Goal: Information Seeking & Learning: Learn about a topic

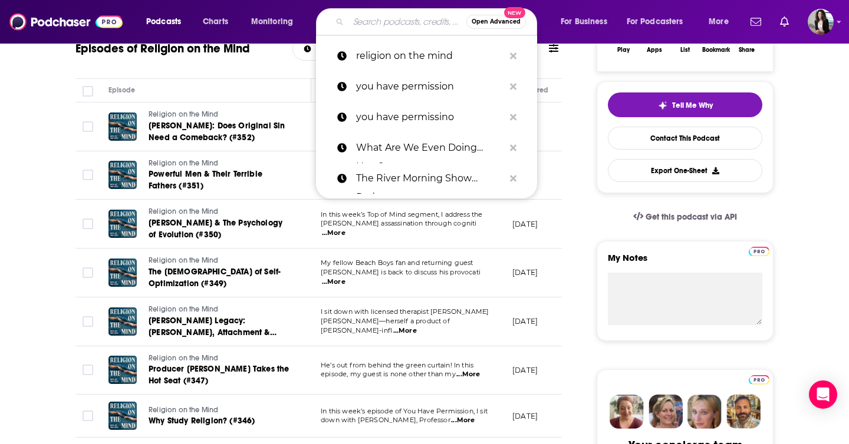
click at [397, 23] on input "Search podcasts, credits, & more..." at bounding box center [407, 21] width 118 height 19
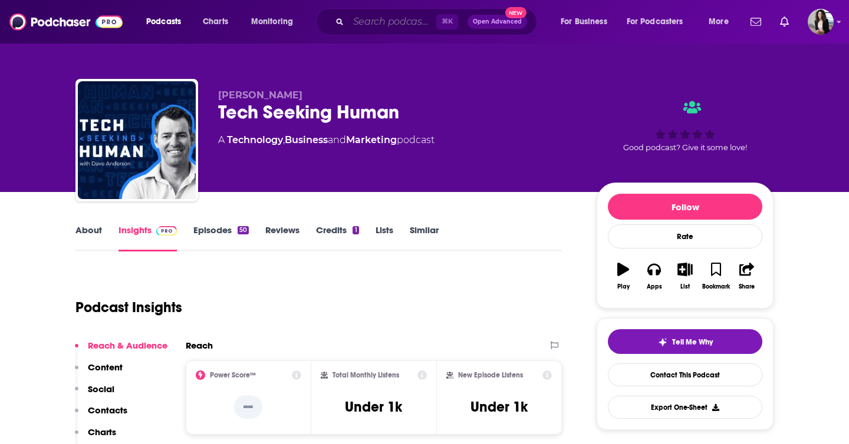
click at [374, 21] on input "Search podcasts, credits, & more..." at bounding box center [392, 21] width 88 height 19
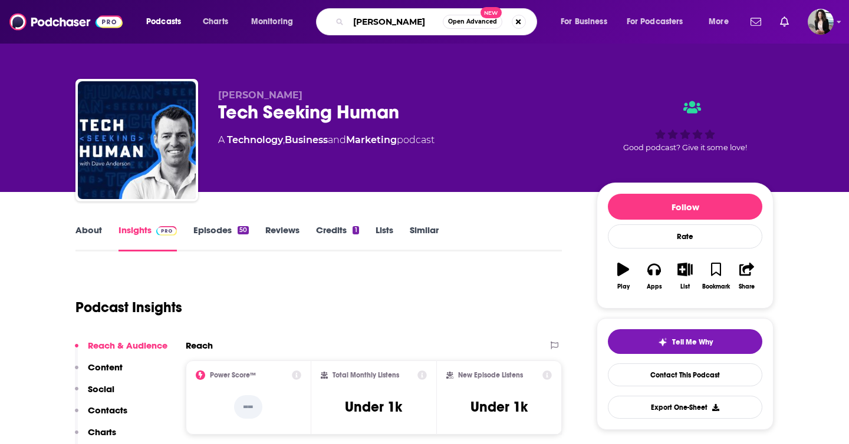
type input "abdu murray"
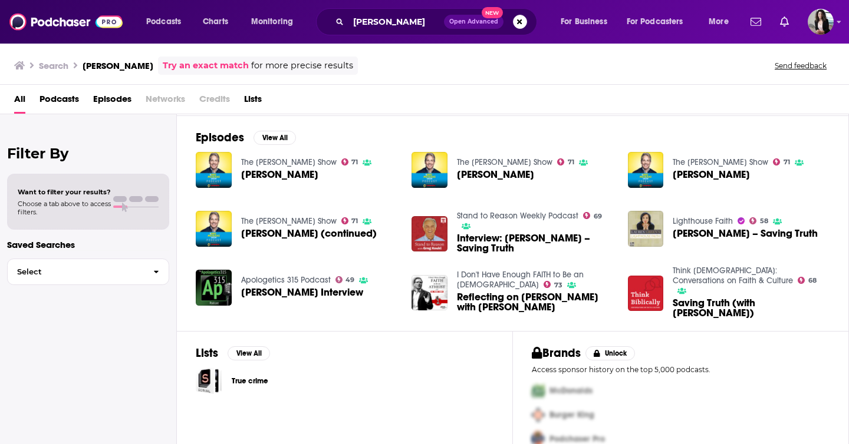
scroll to position [182, 0]
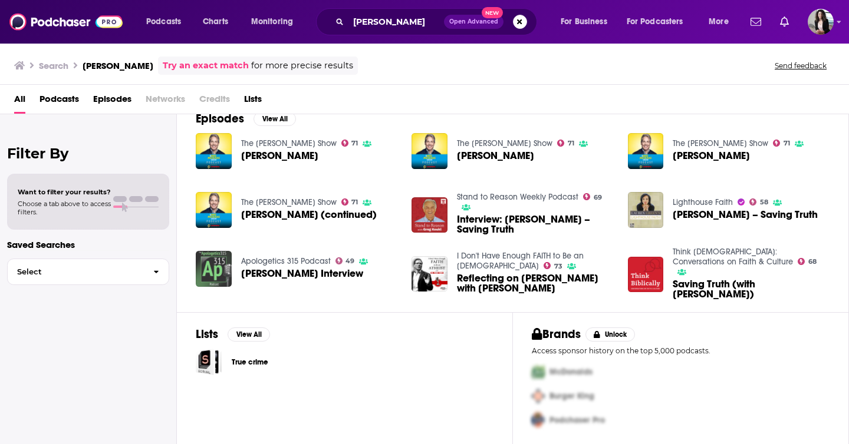
click at [207, 268] on img "Abdu Murray Interview" at bounding box center [214, 269] width 36 height 36
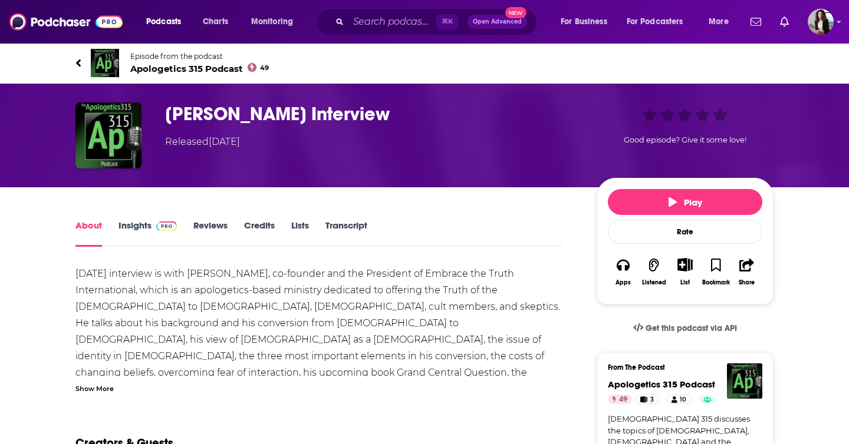
click at [217, 64] on span "Apologetics 315 Podcast 49" at bounding box center [199, 68] width 138 height 11
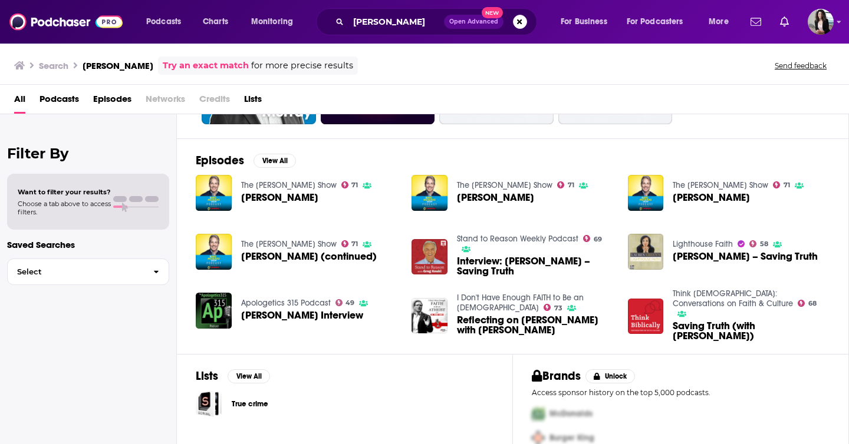
scroll to position [141, 0]
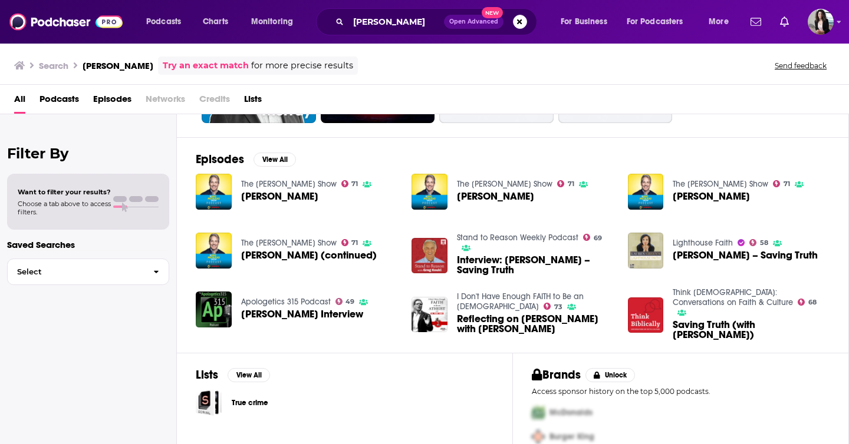
click at [710, 257] on span "Abdu Murray – Saving Truth" at bounding box center [744, 255] width 145 height 10
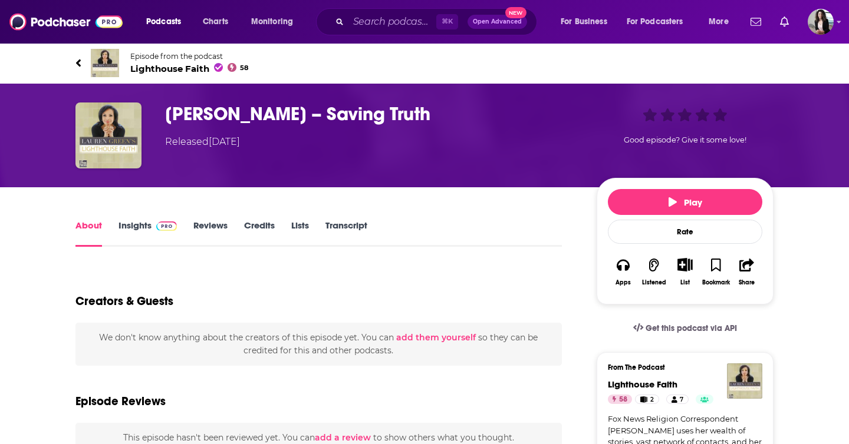
click at [138, 70] on span "Lighthouse Faith 58" at bounding box center [189, 68] width 118 height 11
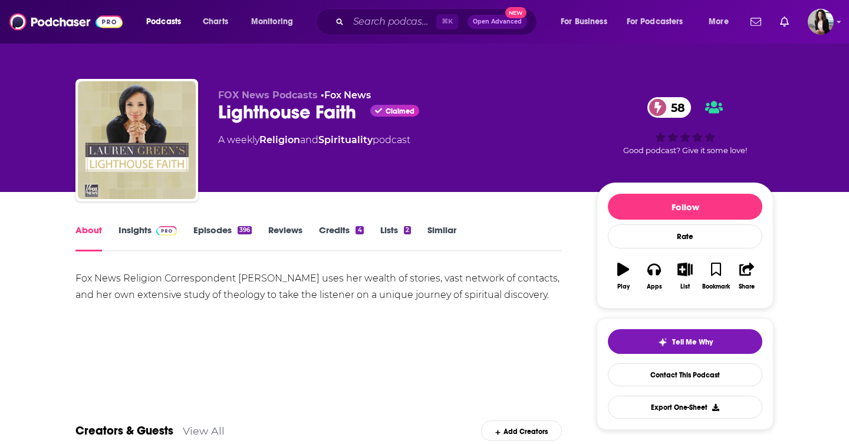
scroll to position [41, 0]
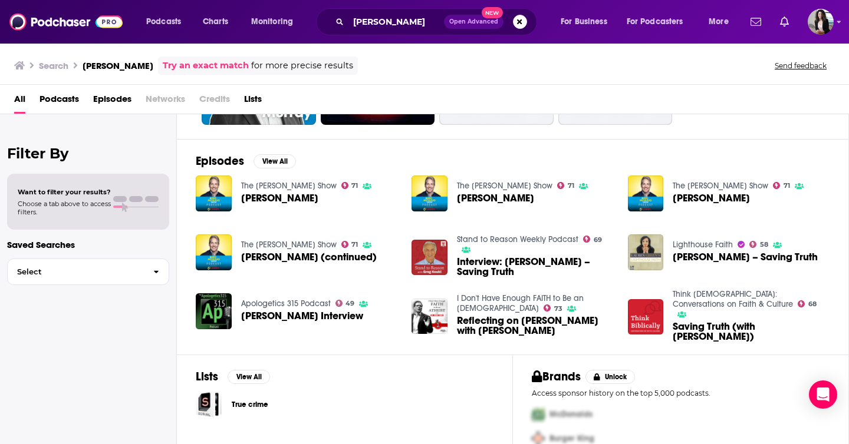
scroll to position [182, 0]
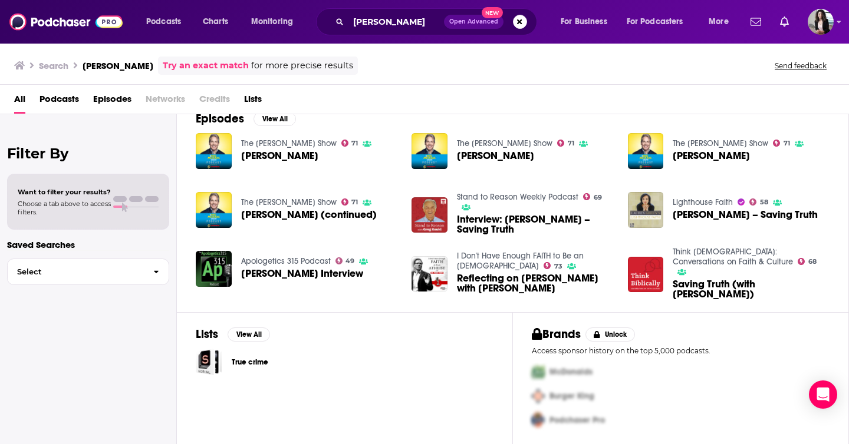
click at [523, 253] on link "I Don't Have Enough FAITH to Be an ATHEIST" at bounding box center [520, 261] width 127 height 20
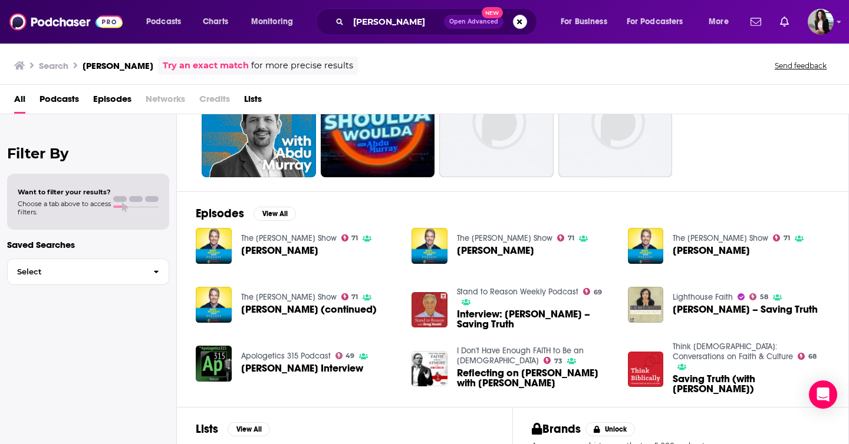
scroll to position [160, 0]
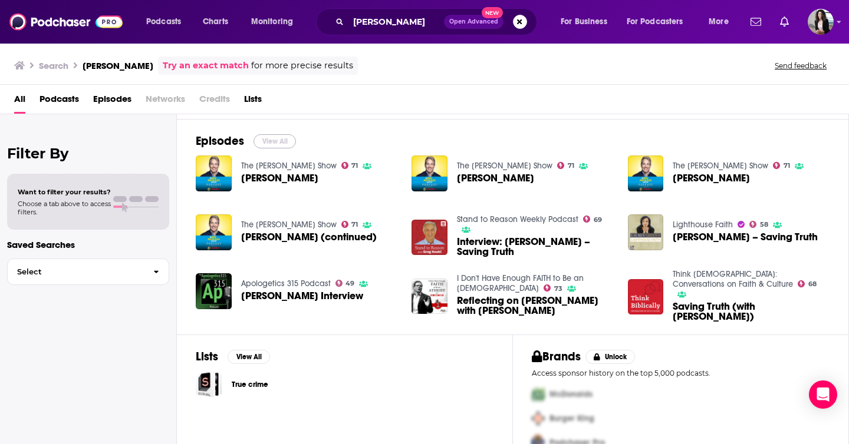
click at [267, 141] on button "View All" at bounding box center [274, 141] width 42 height 14
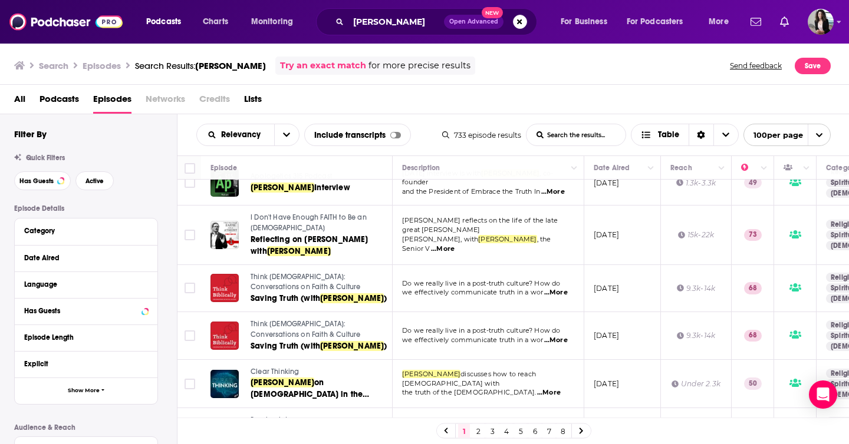
scroll to position [421, 0]
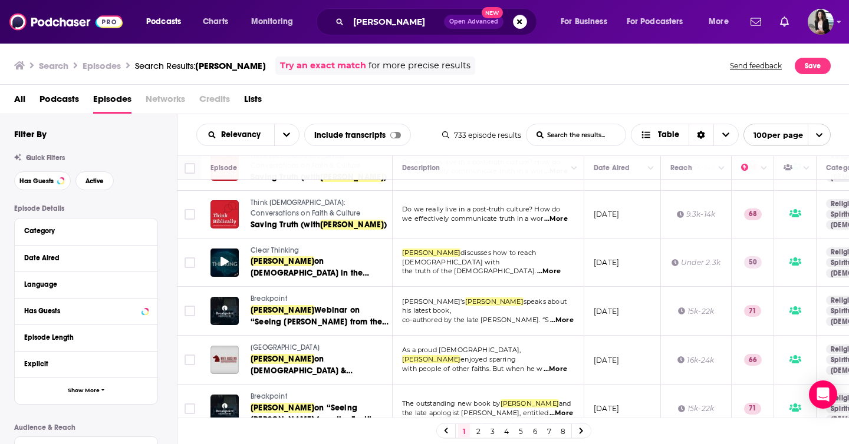
click at [230, 249] on div at bounding box center [224, 263] width 28 height 28
click at [280, 246] on span "Clear Thinking" at bounding box center [274, 250] width 48 height 8
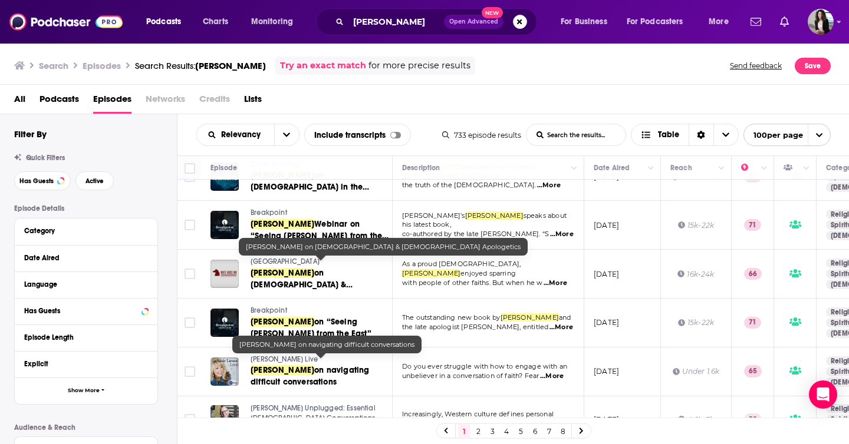
scroll to position [472, 0]
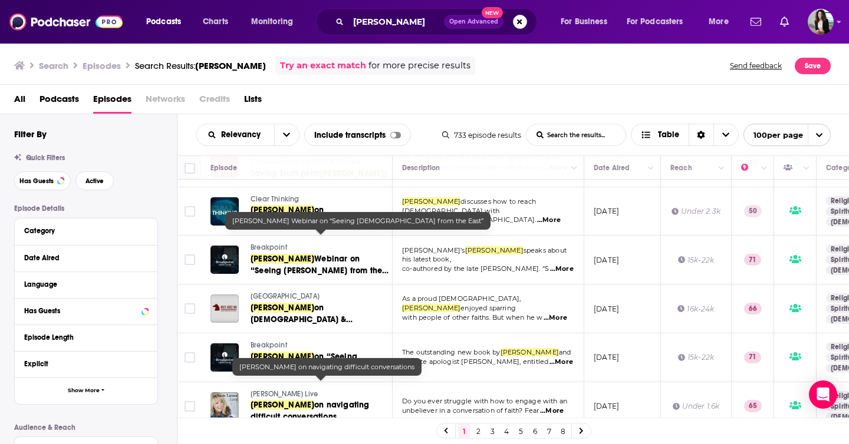
click at [280, 254] on span "Abdu Murray" at bounding box center [282, 259] width 64 height 10
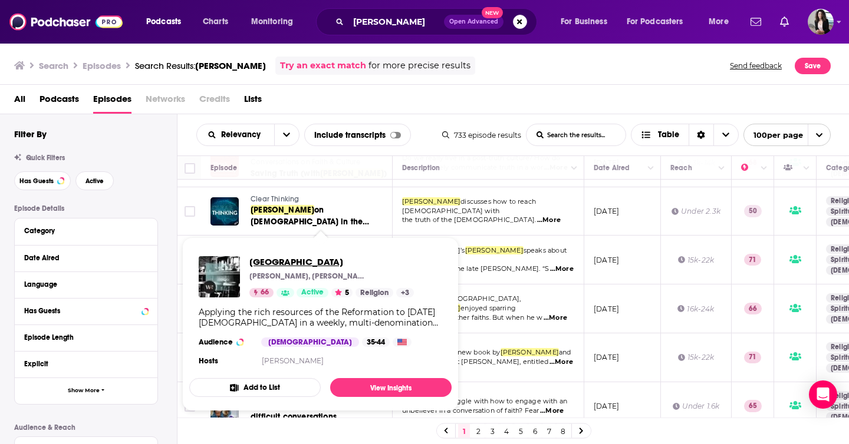
click at [298, 258] on span "White Horse Inn" at bounding box center [331, 261] width 164 height 11
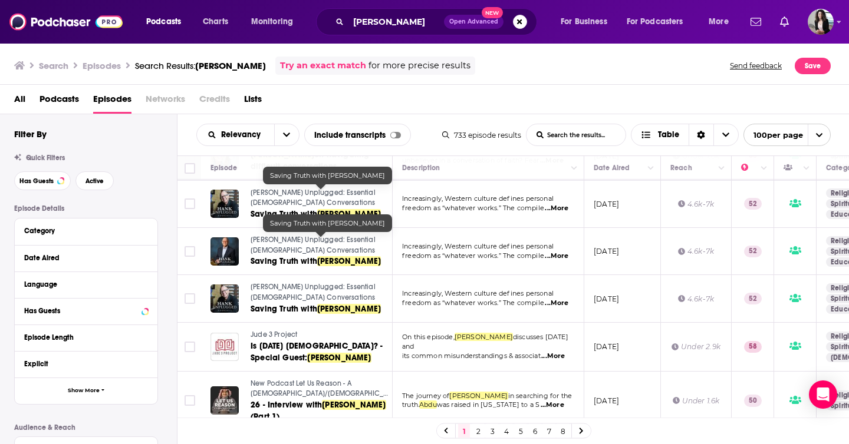
scroll to position [727, 0]
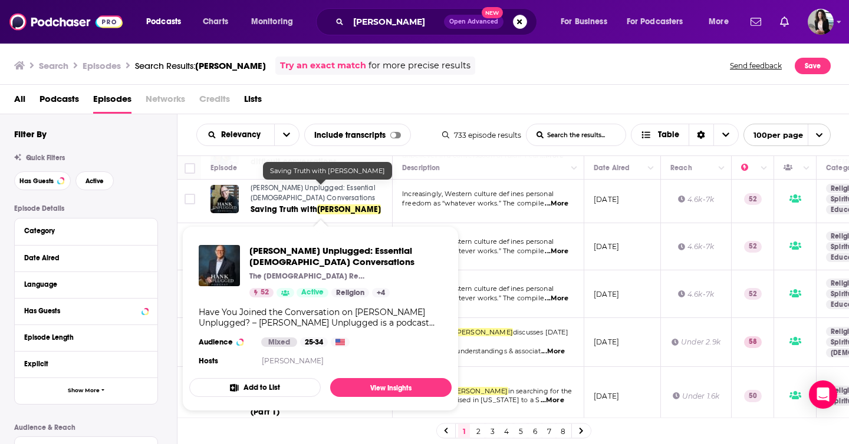
click at [305, 231] on span "Hank Unplugged: Essential Christian Conversations" at bounding box center [312, 240] width 125 height 19
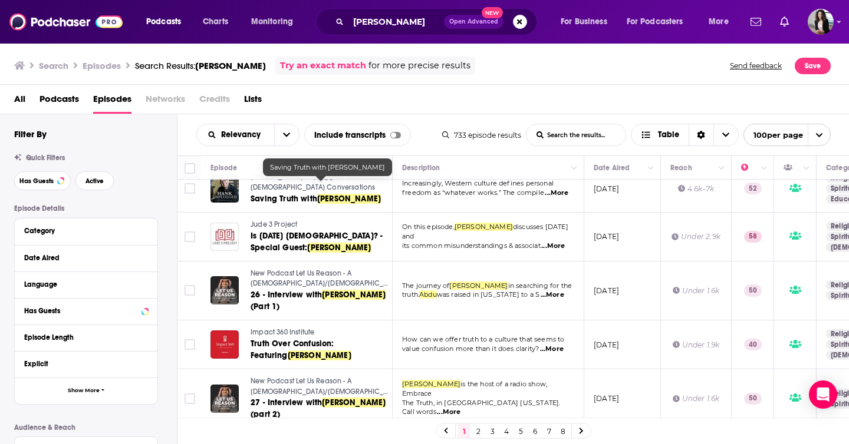
scroll to position [833, 0]
click at [230, 222] on div at bounding box center [224, 236] width 28 height 28
click at [273, 220] on span "Jude 3 Project" at bounding box center [273, 224] width 47 height 8
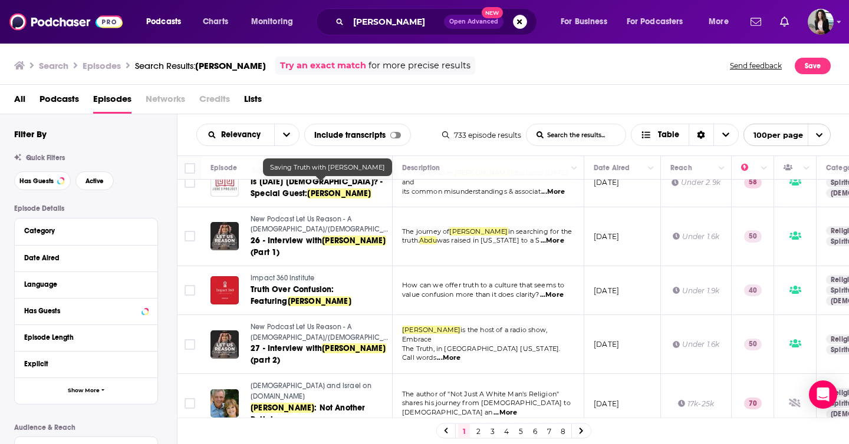
scroll to position [886, 0]
click at [299, 216] on span "New Podcast Let Us Reason - A Christian/Muslim Dialogue" at bounding box center [325, 230] width 151 height 29
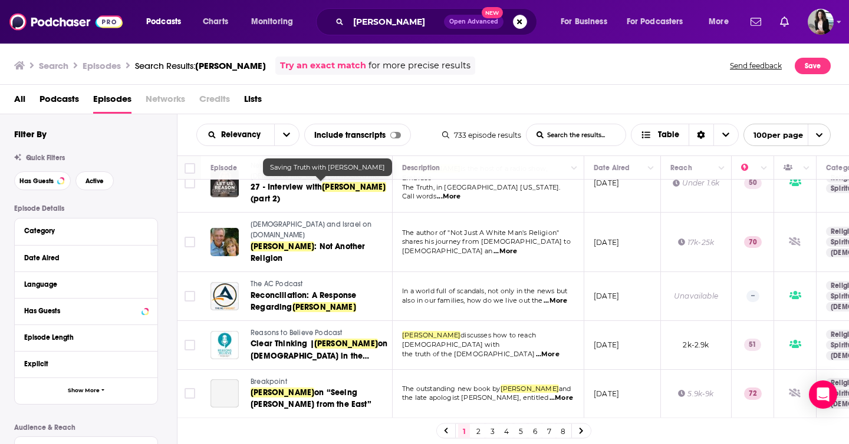
scroll to position [1050, 0]
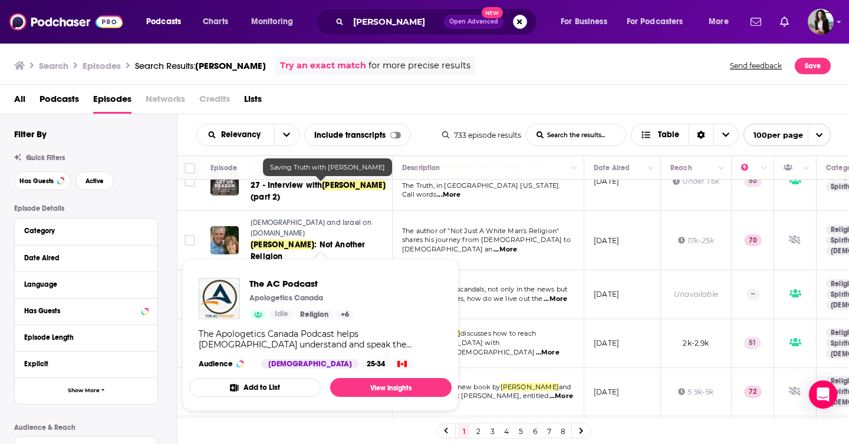
click at [284, 278] on span "The AC Podcast" at bounding box center [276, 282] width 52 height 8
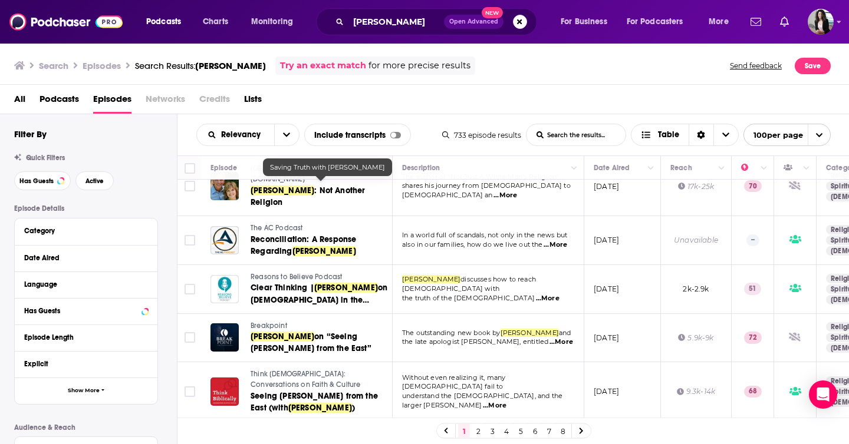
scroll to position [1121, 0]
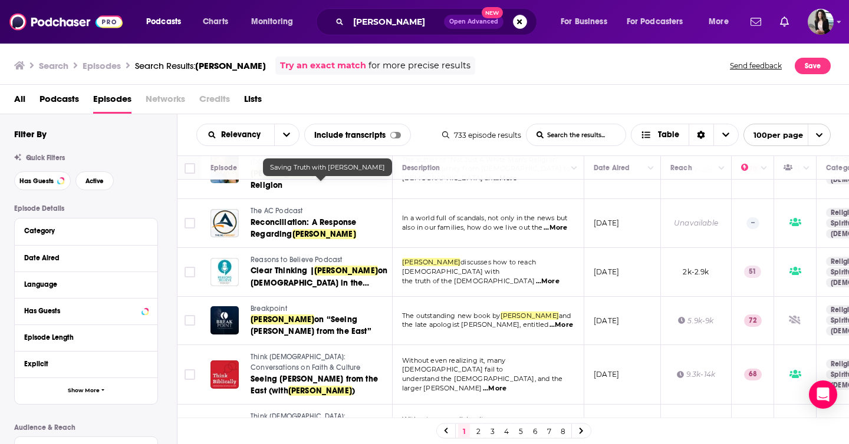
click at [336, 256] on span "Reasons to Believe Podcast" at bounding box center [295, 260] width 91 height 8
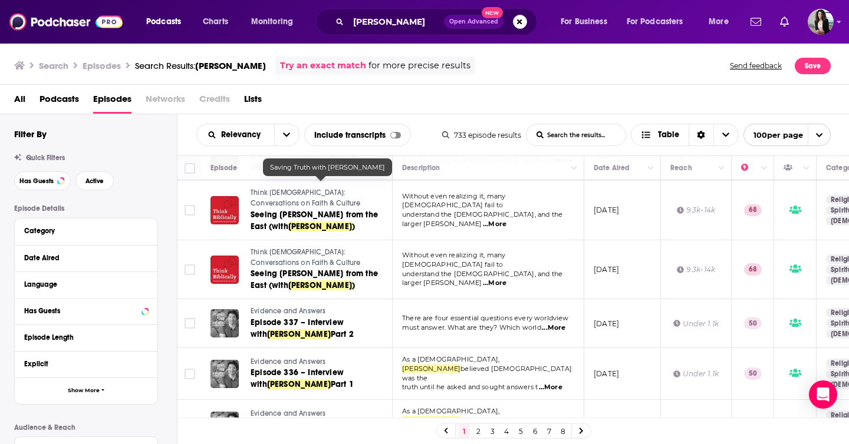
scroll to position [1332, 0]
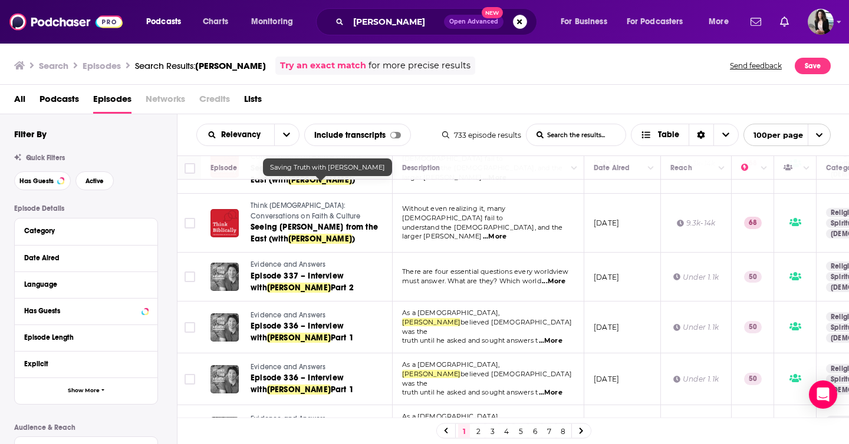
click at [298, 260] on span "Evidence and Answers" at bounding box center [287, 264] width 75 height 8
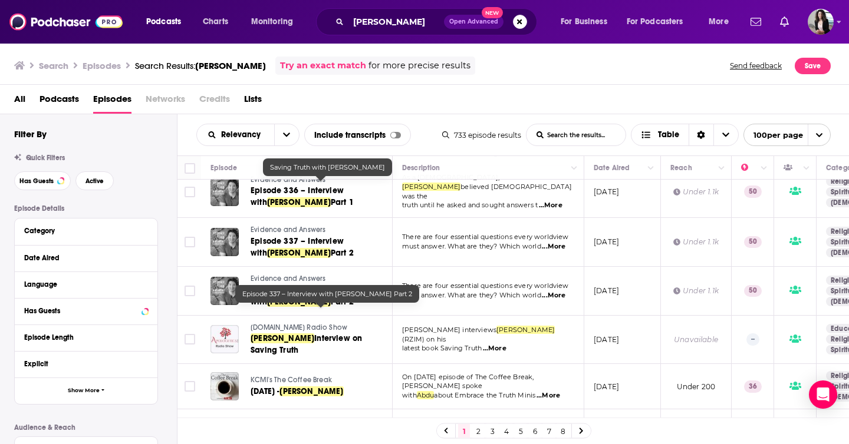
scroll to position [1658, 0]
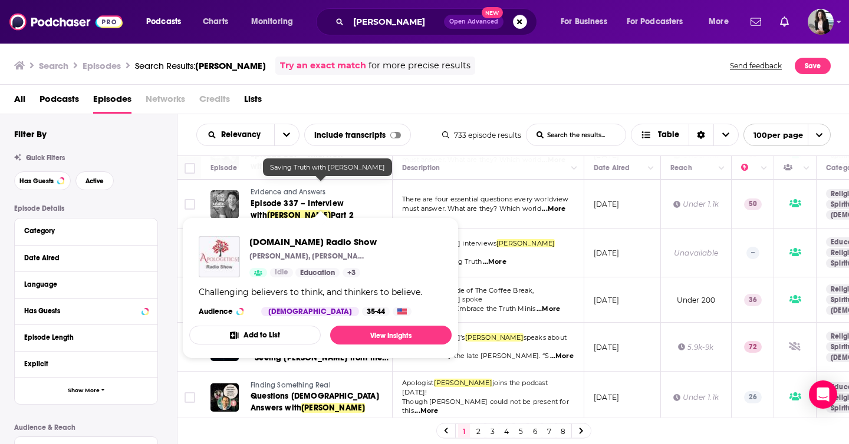
click at [316, 236] on link "Apologetics.com Radio Show" at bounding box center [320, 241] width 140 height 11
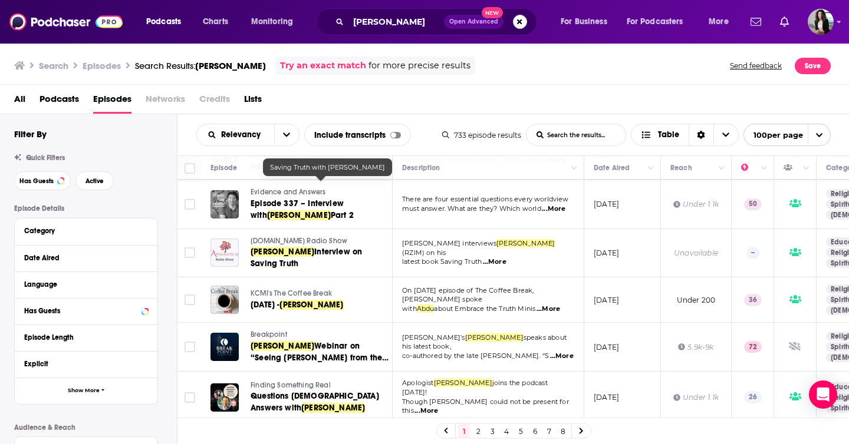
click at [248, 286] on div "KCMI's The Coffee Break 12.08.23 - Abdu Murray" at bounding box center [300, 300] width 180 height 28
click at [259, 289] on span "KCMI's The Coffee Break" at bounding box center [290, 293] width 81 height 8
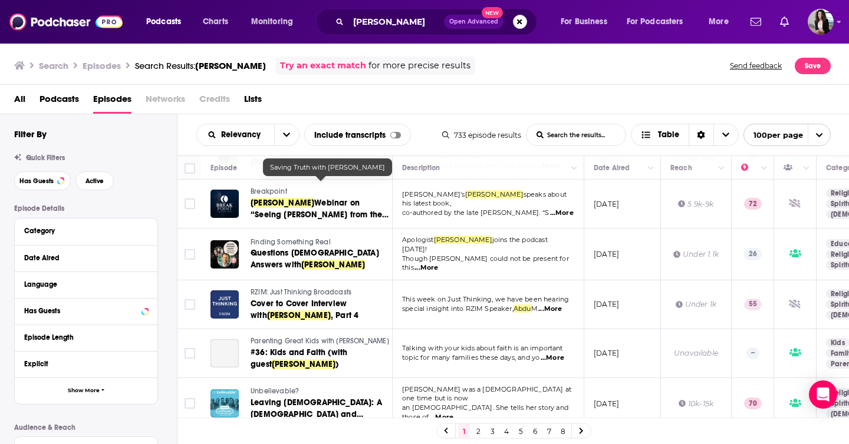
scroll to position [1801, 0]
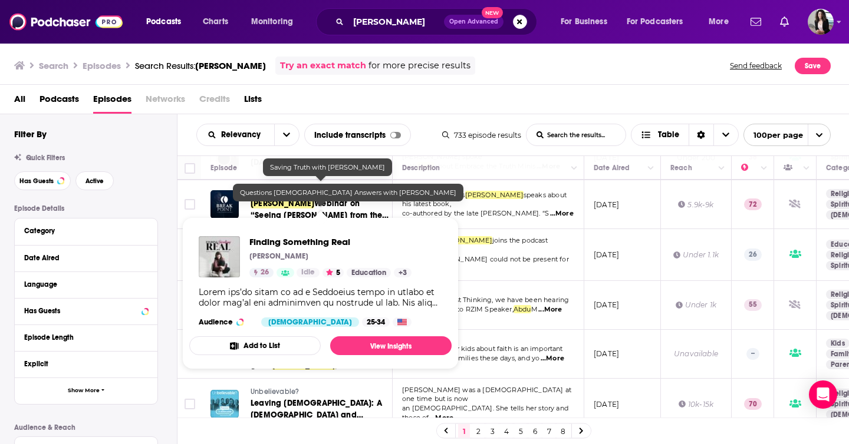
click at [303, 238] on div "Finding Something Real Questions Christianity Answers with Abdu Murray" at bounding box center [320, 255] width 140 height 34
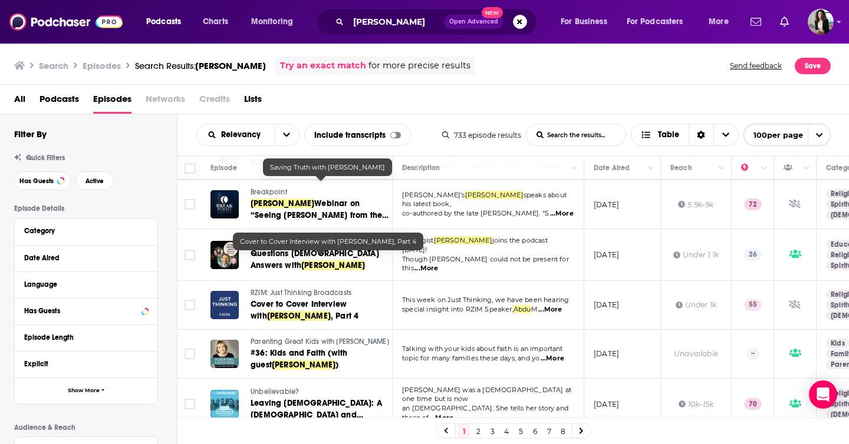
click at [312, 299] on span "Cover to Cover Interview with" at bounding box center [298, 310] width 96 height 22
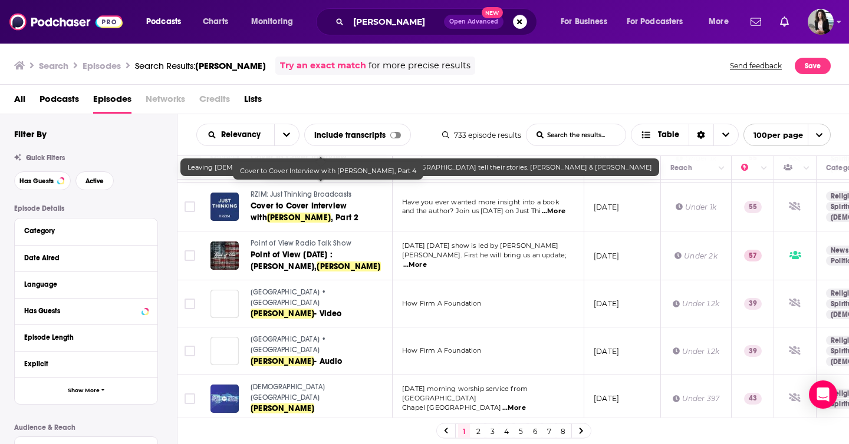
scroll to position [2291, 0]
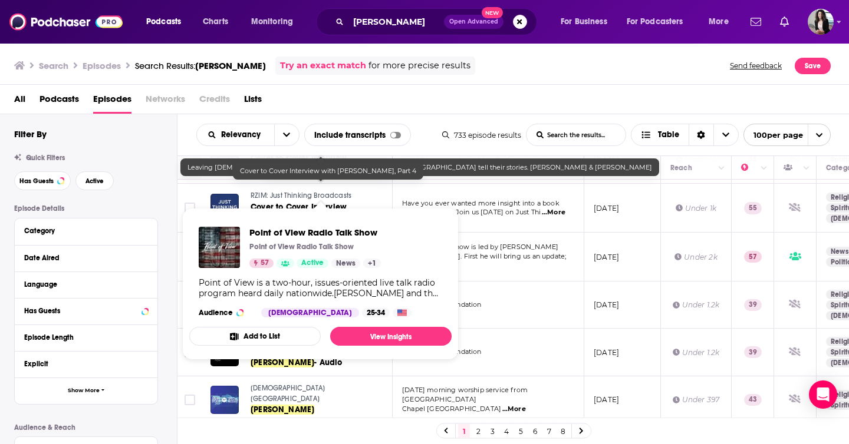
click at [275, 240] on span "Point of View Radio Talk Show" at bounding box center [300, 244] width 101 height 8
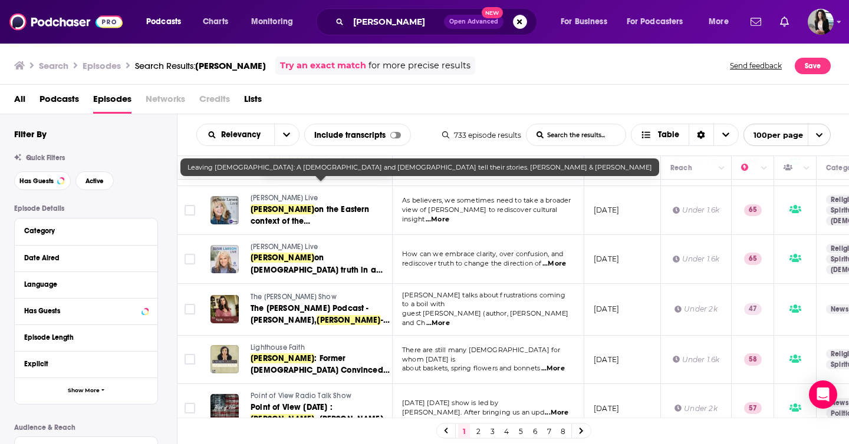
scroll to position [2682, 0]
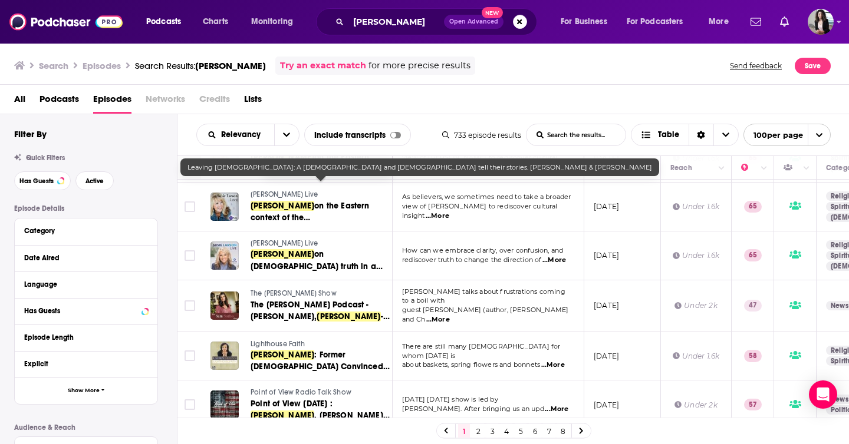
click at [275, 289] on span "The Sam Sorbo Show" at bounding box center [293, 293] width 86 height 8
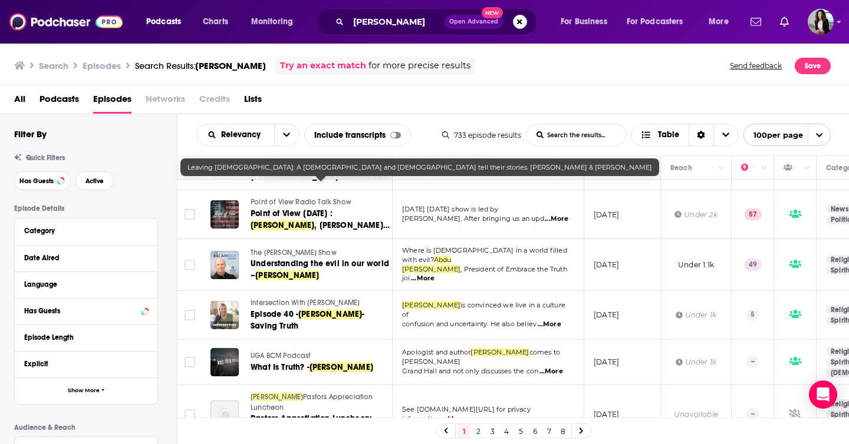
scroll to position [2877, 0]
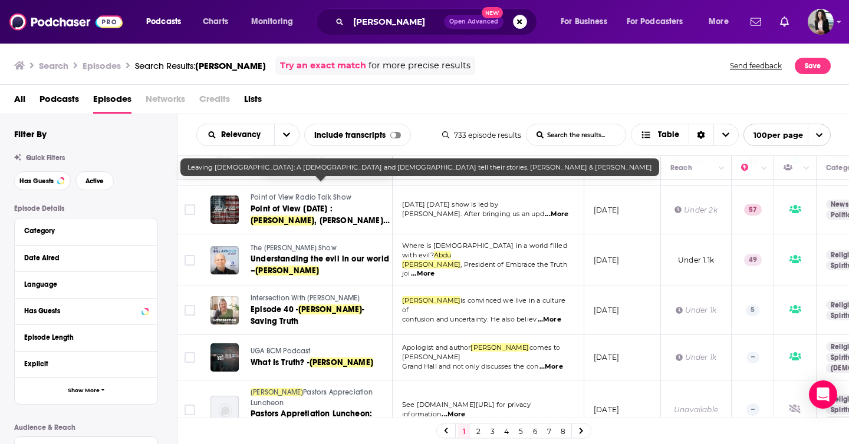
click at [266, 294] on span "Intersection With Rose Zacharias Meeder" at bounding box center [304, 298] width 109 height 8
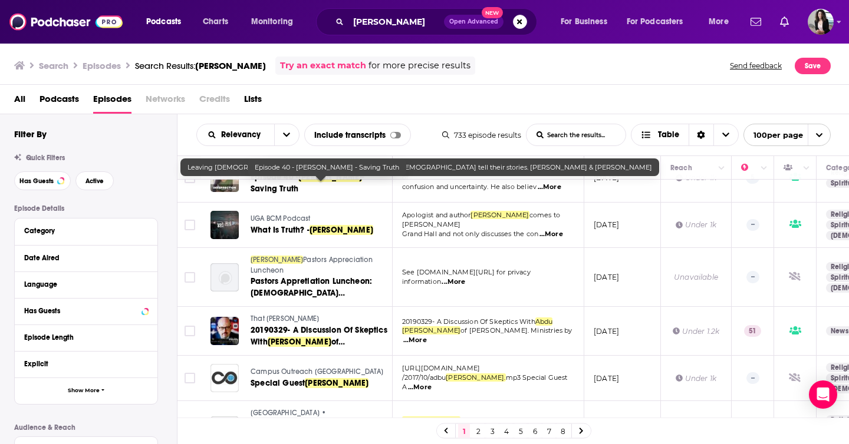
scroll to position [3044, 0]
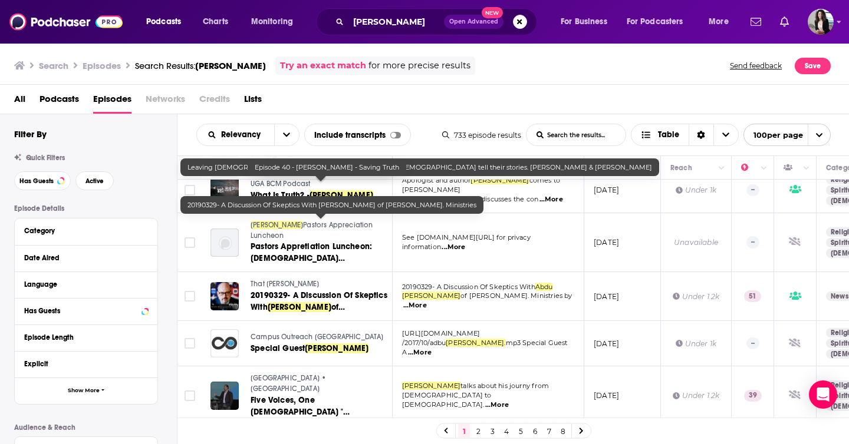
click at [306, 290] on span "20190329- A Discussion Of Skeptics With" at bounding box center [318, 301] width 137 height 22
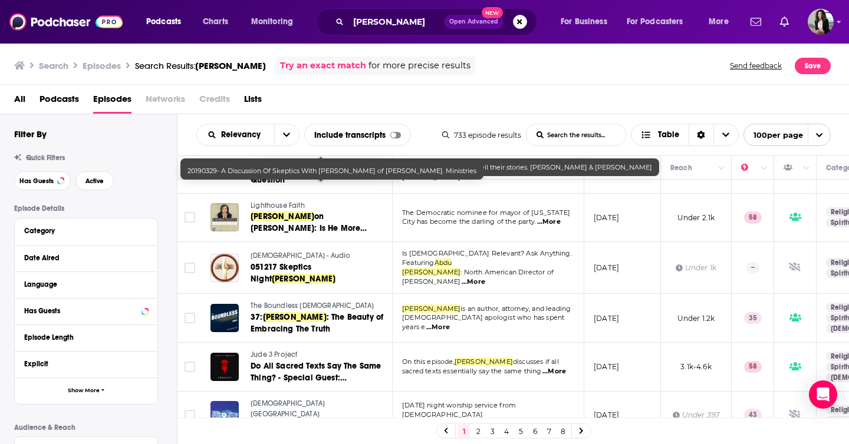
scroll to position [3551, 0]
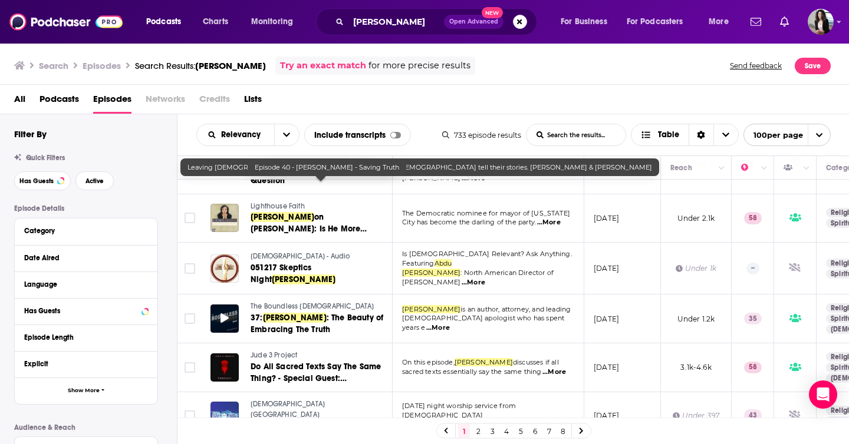
click at [230, 305] on div at bounding box center [224, 319] width 28 height 28
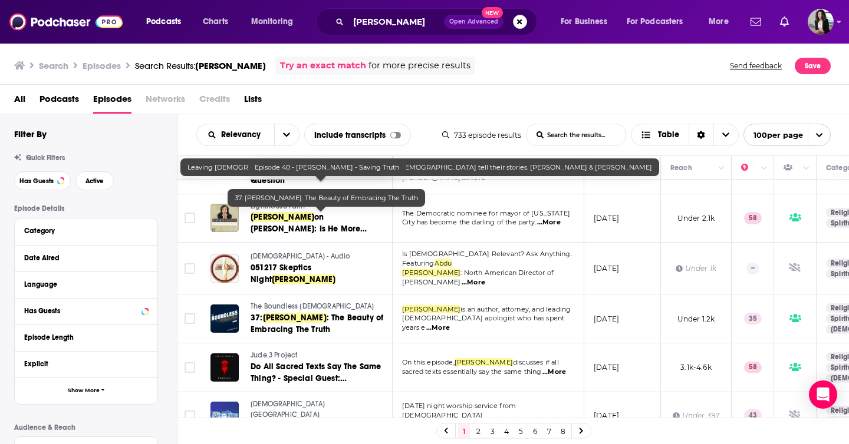
click at [285, 313] on span ": The Beauty of Embracing The Truth" at bounding box center [316, 324] width 133 height 22
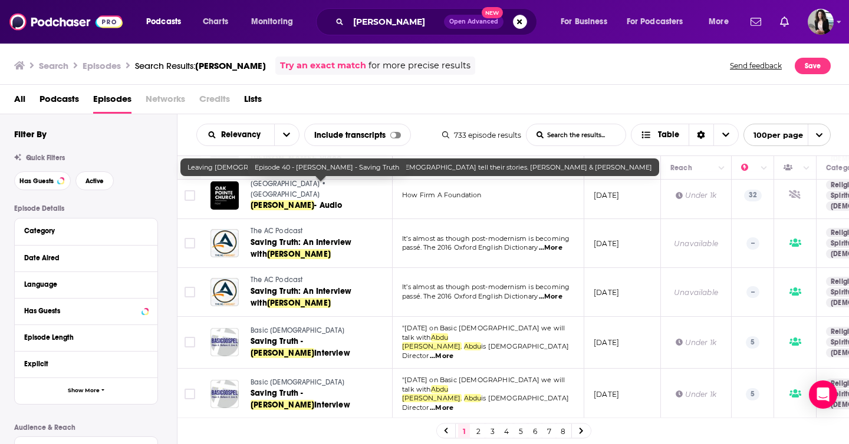
scroll to position [4454, 0]
click at [314, 401] on span "Abdu Murray" at bounding box center [282, 406] width 64 height 10
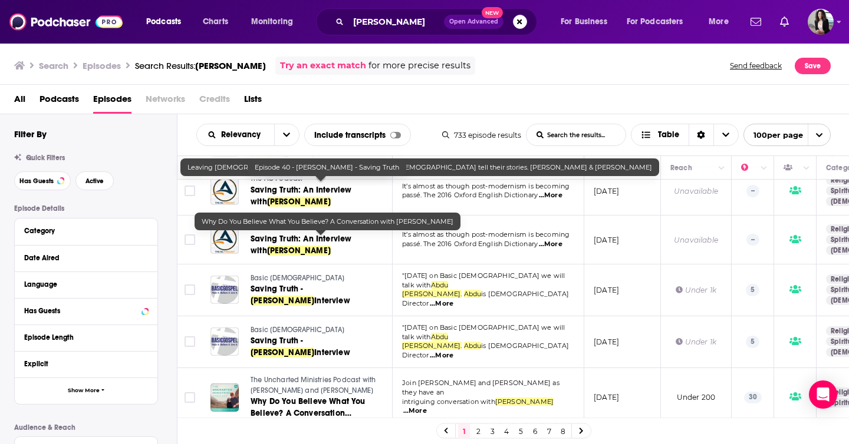
click at [332, 397] on span "Why Do You Believe What You Believe? A Conversation with" at bounding box center [307, 414] width 115 height 34
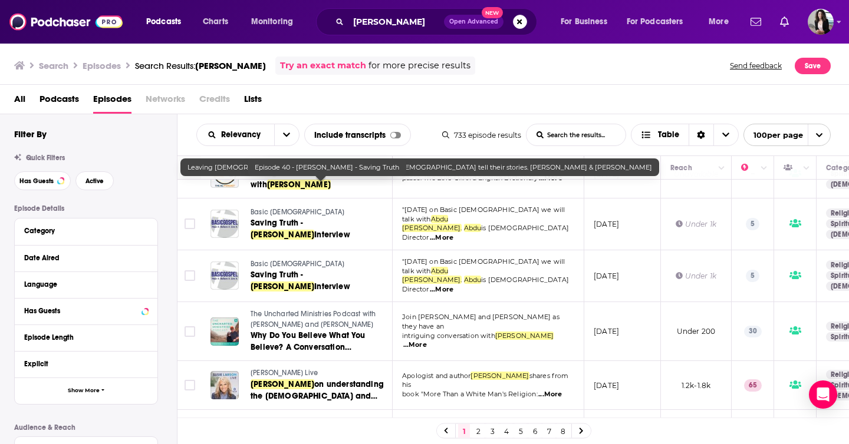
scroll to position [4651, 0]
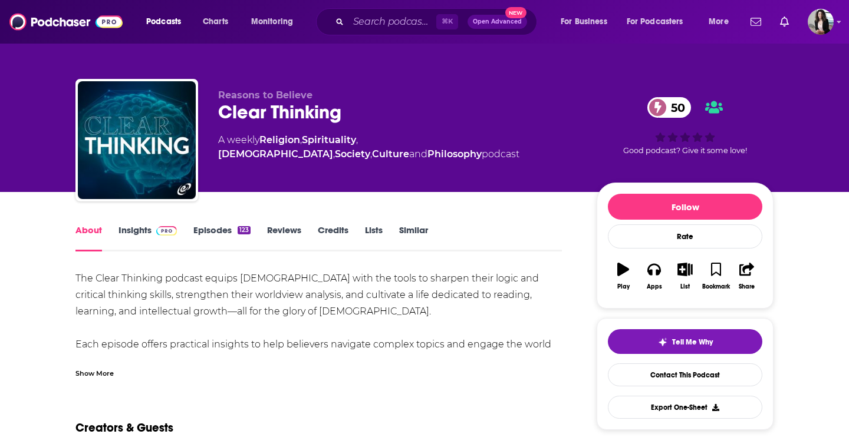
click at [144, 236] on link "Insights" at bounding box center [147, 238] width 58 height 27
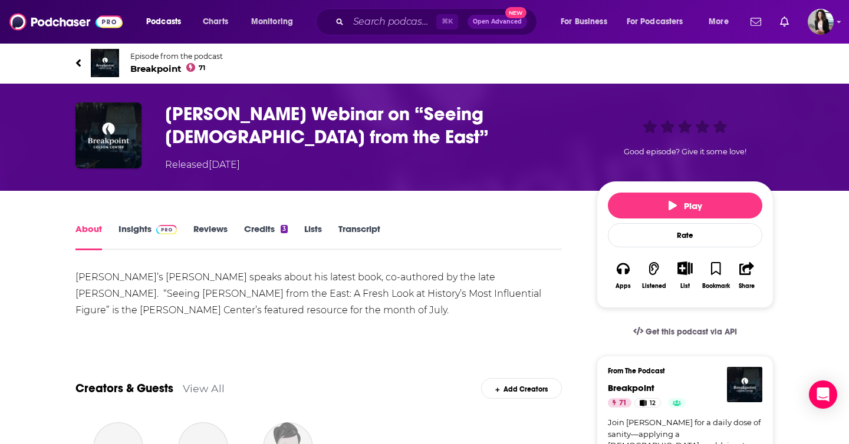
click at [140, 230] on link "Insights" at bounding box center [147, 236] width 58 height 27
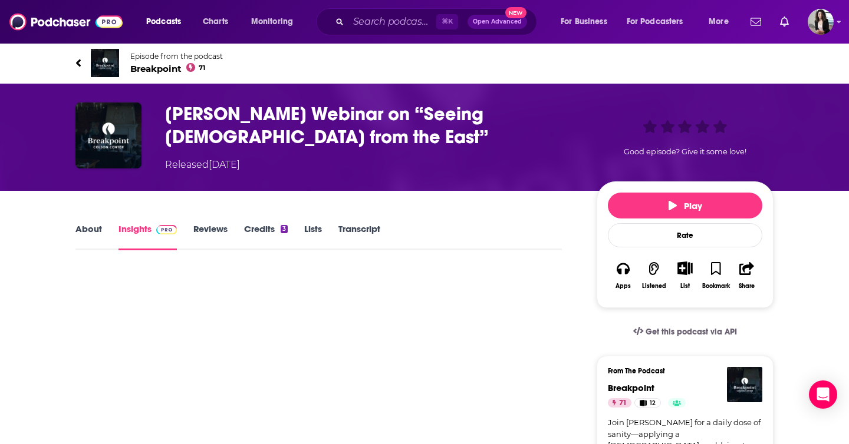
click at [161, 65] on span "Breakpoint 71" at bounding box center [176, 68] width 93 height 11
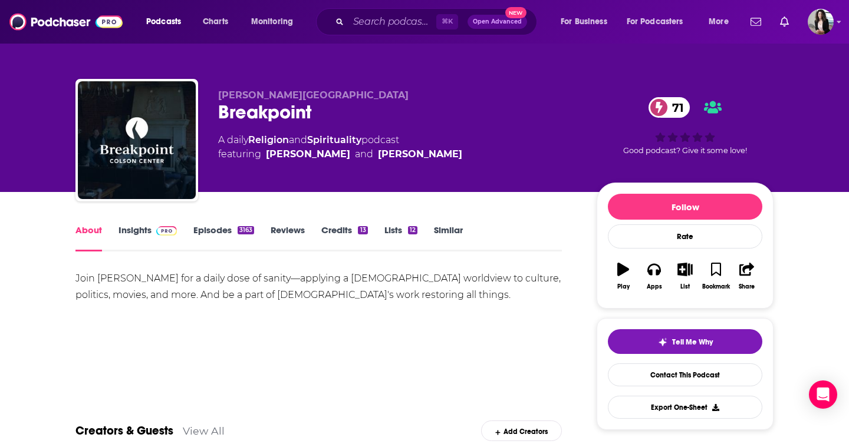
click at [133, 223] on div "About Insights Episodes 3163 Reviews Credits 13 Lists 12 Similar" at bounding box center [318, 237] width 486 height 29
click at [137, 235] on link "Insights" at bounding box center [147, 238] width 58 height 27
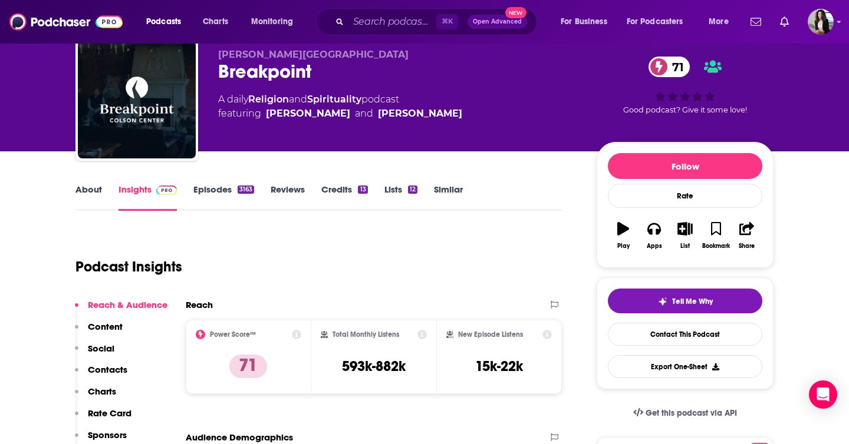
scroll to position [41, 0]
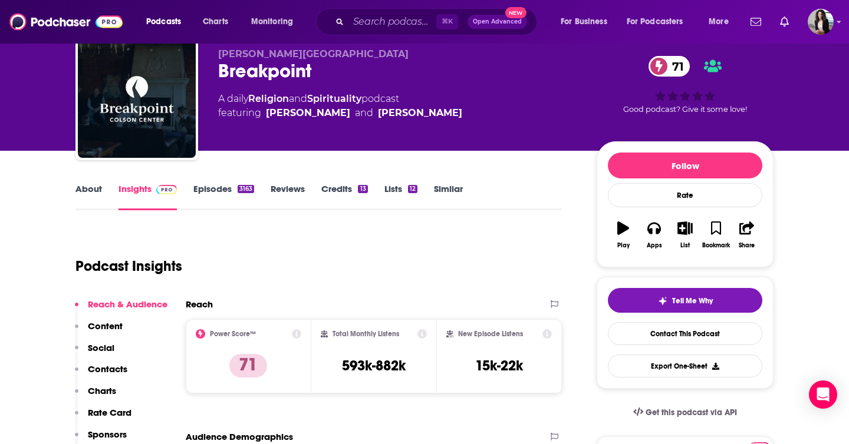
click at [219, 198] on link "Episodes 3163" at bounding box center [223, 196] width 61 height 27
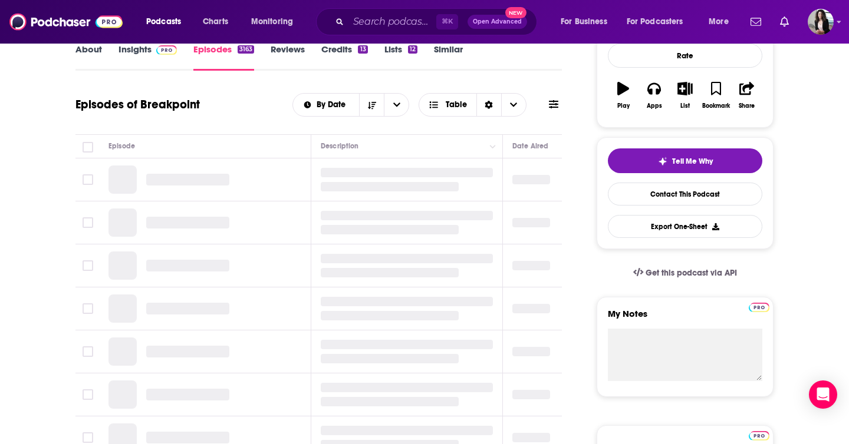
scroll to position [170, 0]
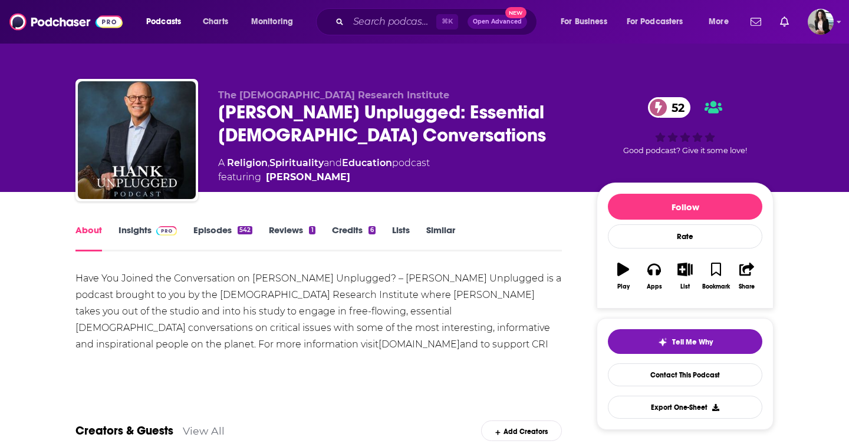
click at [152, 234] on span at bounding box center [163, 230] width 25 height 11
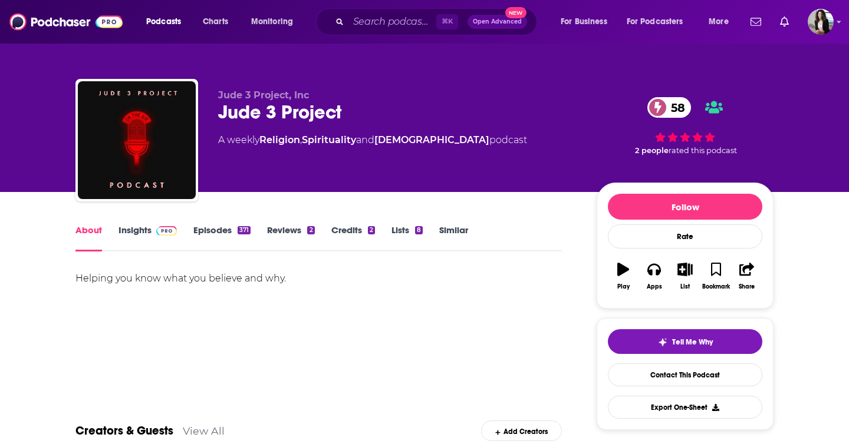
click at [146, 233] on link "Insights" at bounding box center [147, 238] width 58 height 27
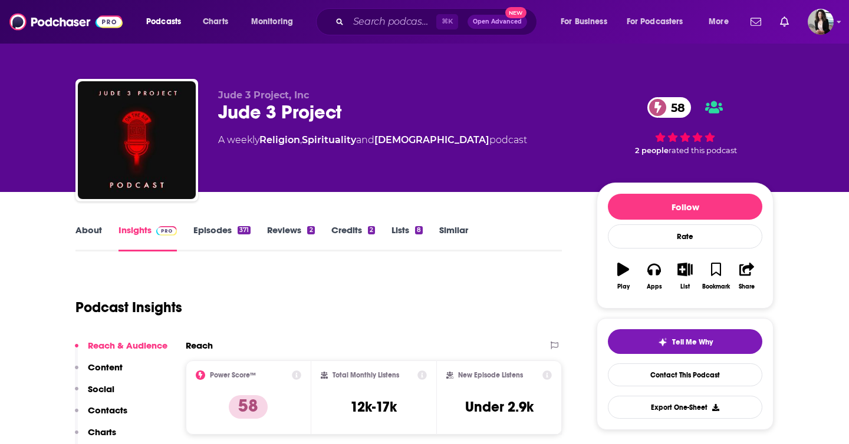
click at [225, 232] on link "Episodes 371" at bounding box center [221, 238] width 57 height 27
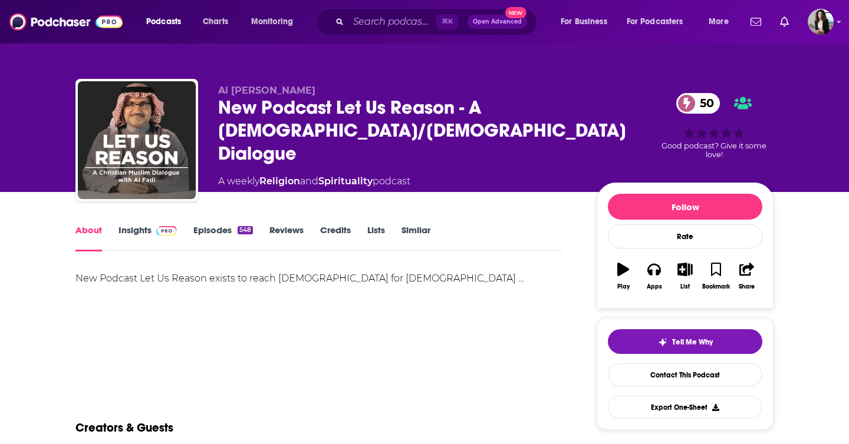
click at [146, 233] on link "Insights" at bounding box center [147, 238] width 58 height 27
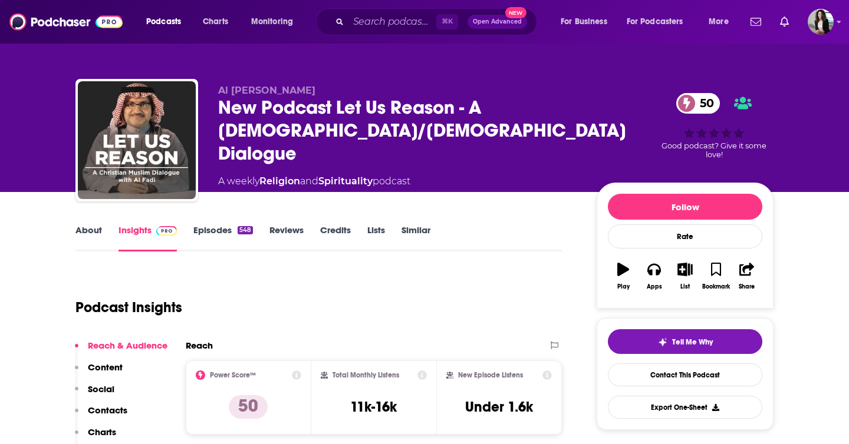
click at [226, 230] on link "Episodes 548" at bounding box center [223, 238] width 60 height 27
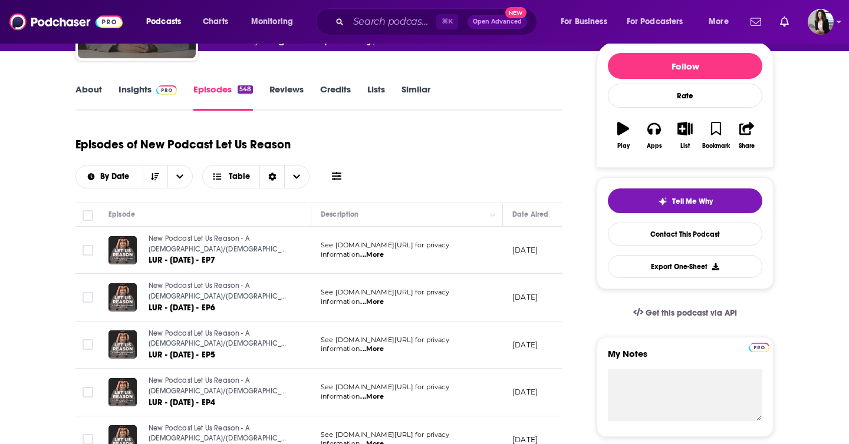
scroll to position [161, 0]
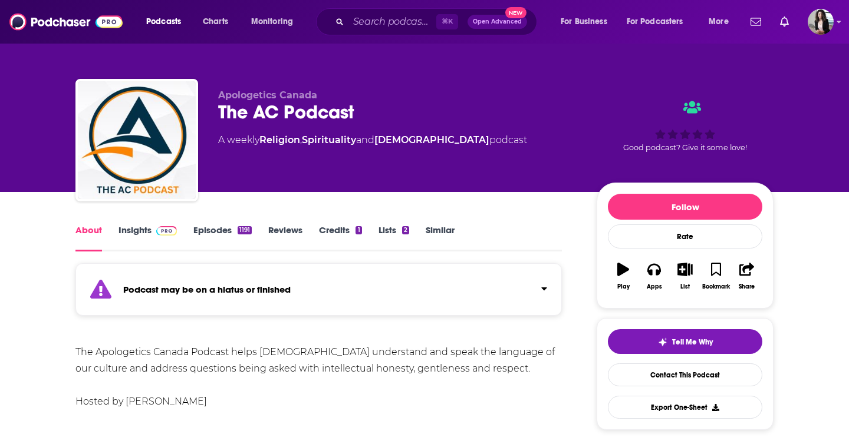
click at [212, 227] on link "Episodes 1191" at bounding box center [222, 238] width 58 height 27
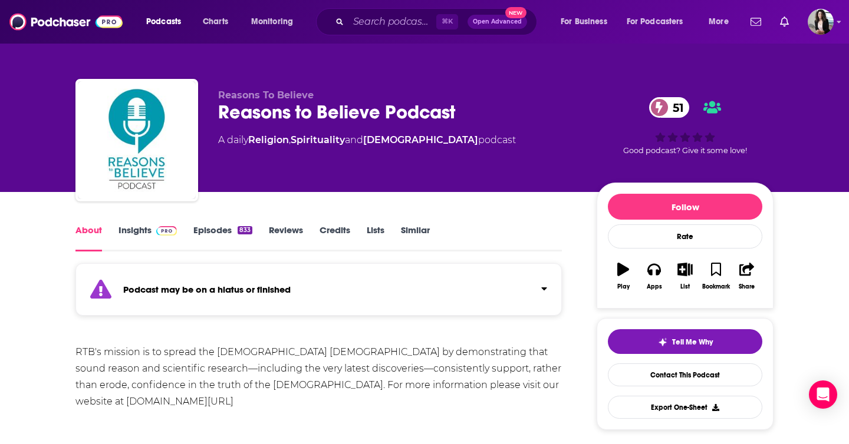
click at [218, 238] on link "Episodes 833" at bounding box center [222, 238] width 59 height 27
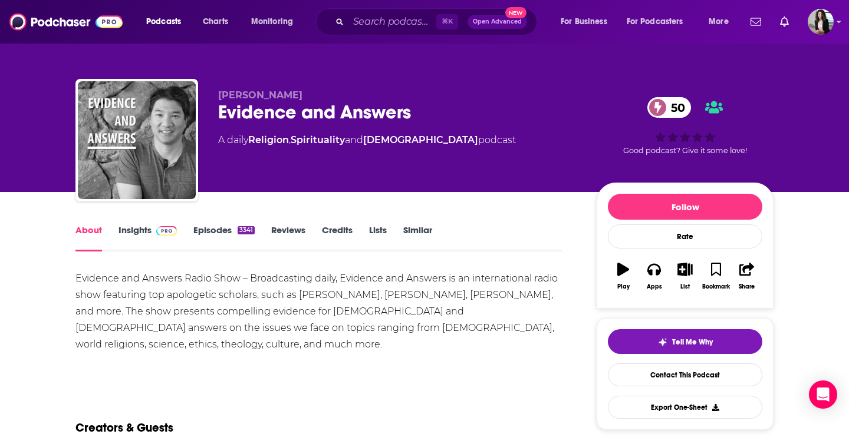
click at [156, 242] on link "Insights" at bounding box center [147, 238] width 58 height 27
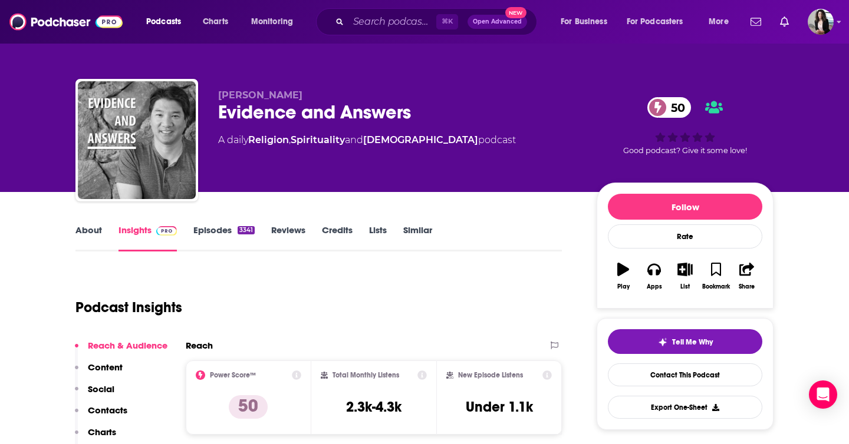
click at [230, 230] on link "Episodes 3341" at bounding box center [223, 238] width 61 height 27
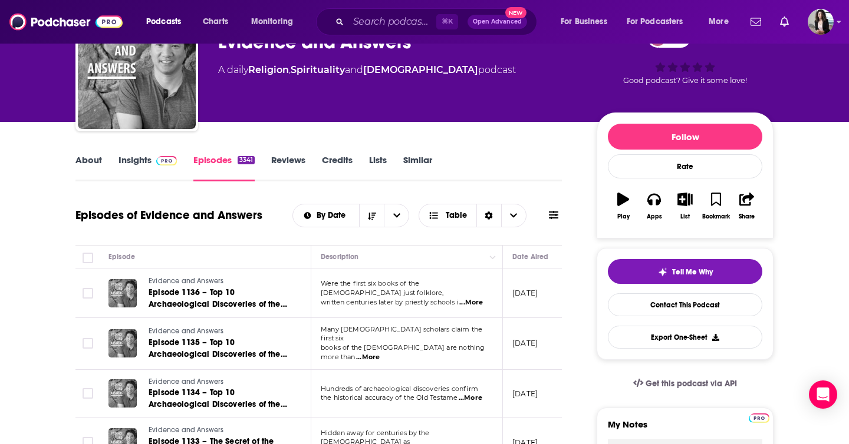
scroll to position [19, 0]
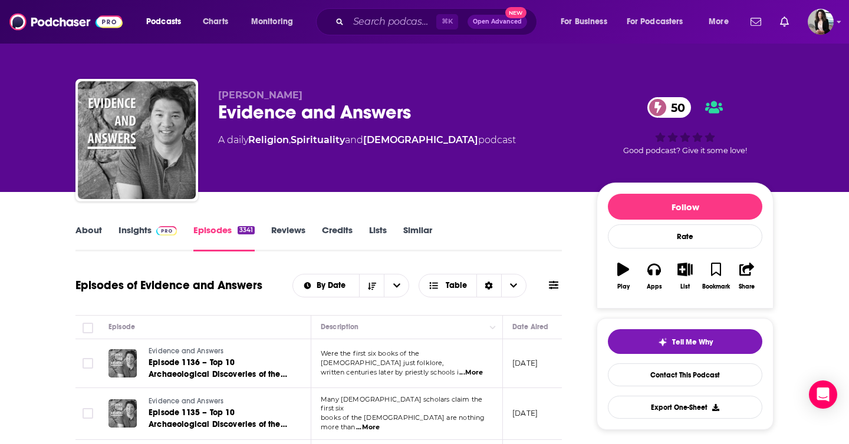
click at [100, 225] on link "About" at bounding box center [88, 238] width 27 height 27
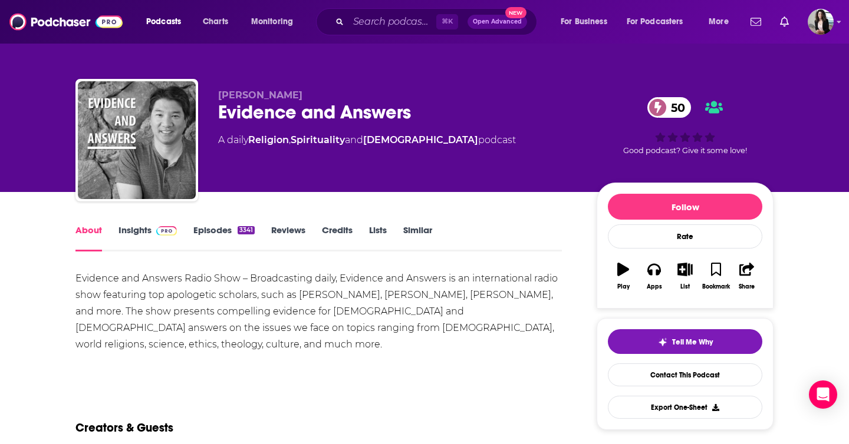
click at [150, 236] on link "Insights" at bounding box center [147, 238] width 58 height 27
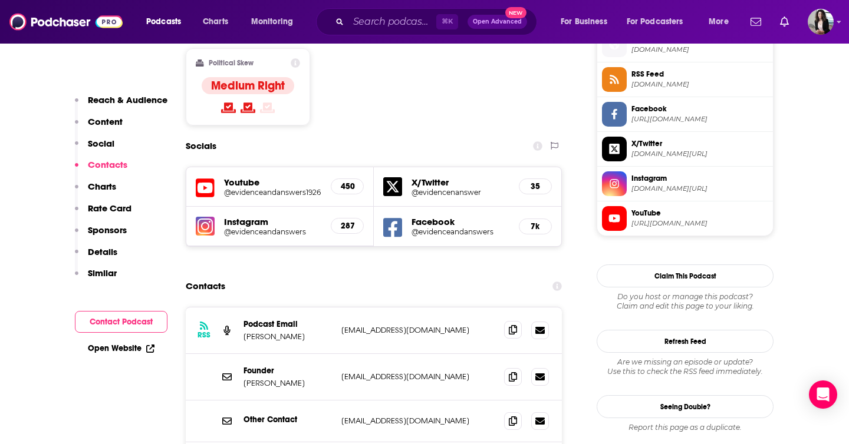
scroll to position [973, 0]
click at [513, 371] on icon at bounding box center [513, 375] width 8 height 9
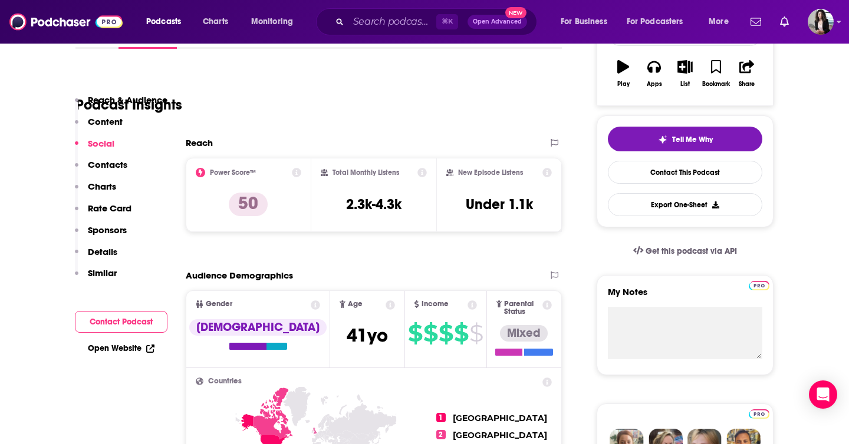
scroll to position [0, 0]
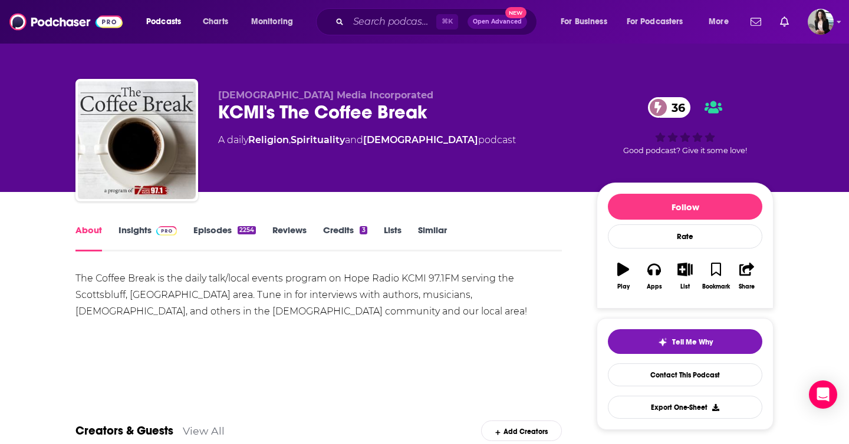
click at [126, 238] on link "Insights" at bounding box center [147, 238] width 58 height 27
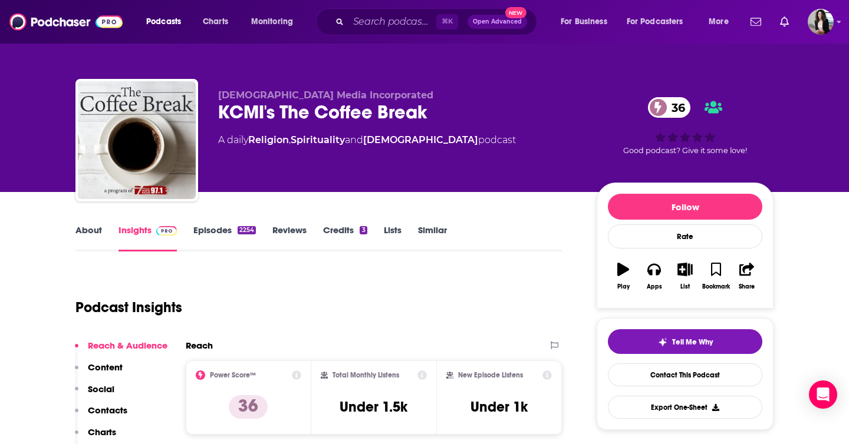
click at [230, 229] on link "Episodes 2254" at bounding box center [224, 238] width 62 height 27
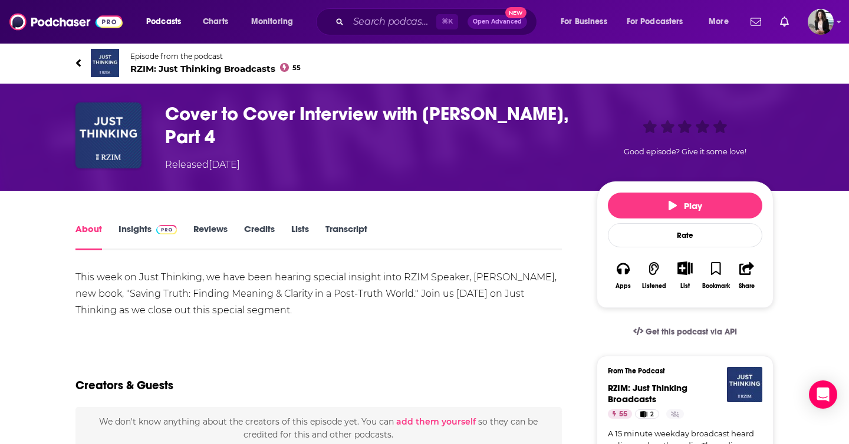
click at [220, 75] on link "Episode from the podcast RZIM: Just Thinking Broadcasts 55" at bounding box center [424, 63] width 698 height 28
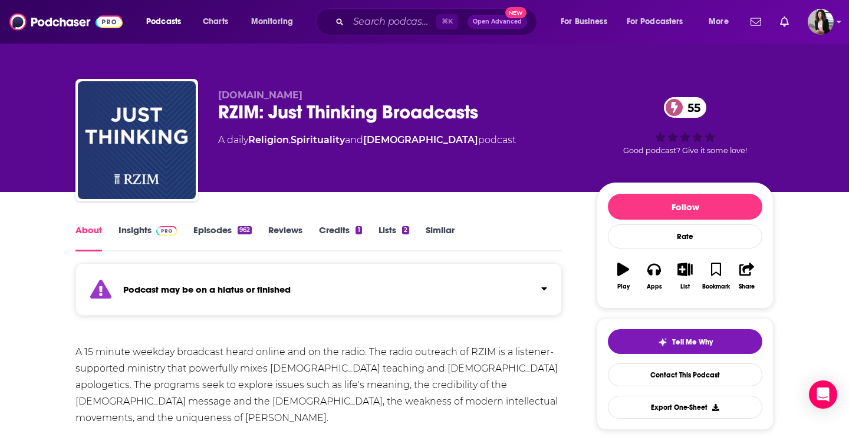
click at [223, 237] on link "Episodes 962" at bounding box center [222, 238] width 58 height 27
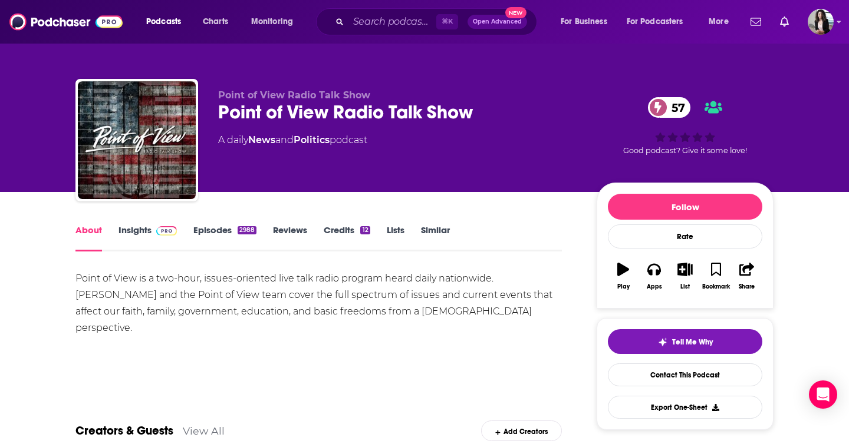
click at [161, 240] on link "Insights" at bounding box center [147, 238] width 58 height 27
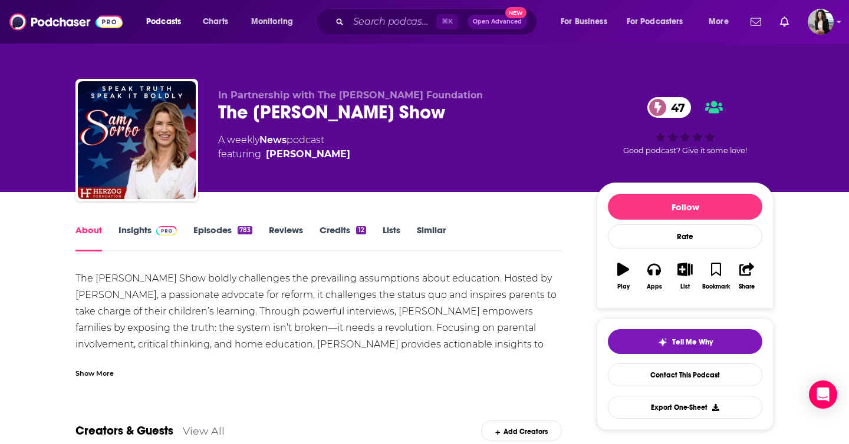
click at [141, 240] on link "Insights" at bounding box center [147, 238] width 58 height 27
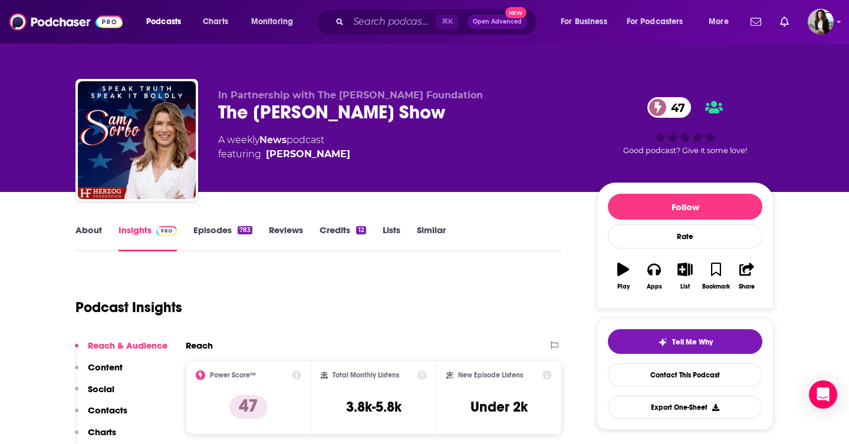
click at [226, 237] on link "Episodes 783" at bounding box center [222, 238] width 59 height 27
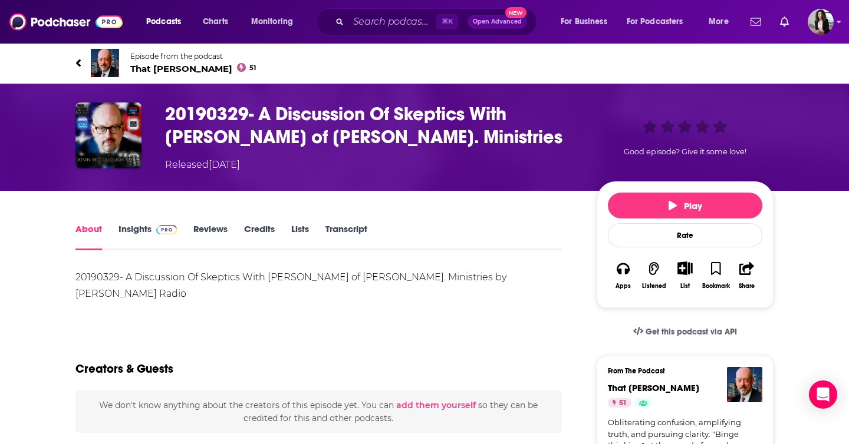
click at [166, 72] on span "That KEVIN Show 51" at bounding box center [193, 68] width 126 height 11
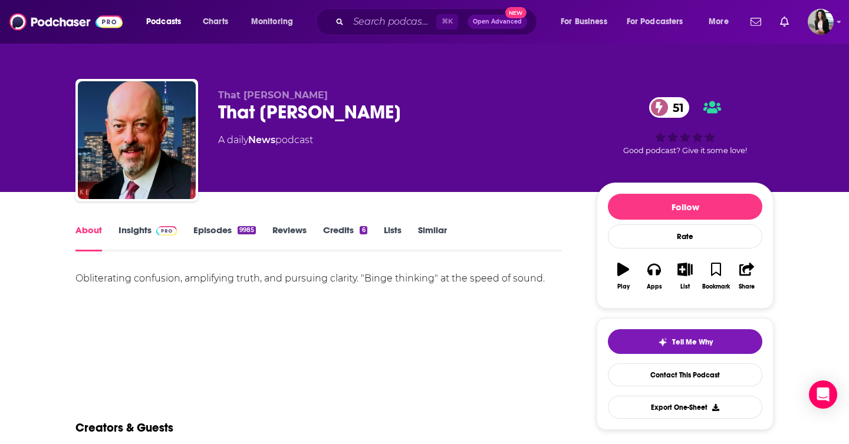
click at [147, 245] on link "Insights" at bounding box center [147, 238] width 58 height 27
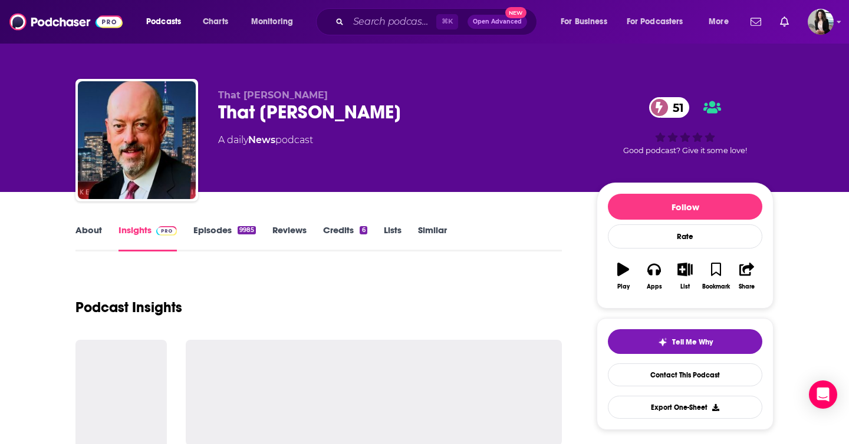
click at [89, 227] on link "About" at bounding box center [88, 238] width 27 height 27
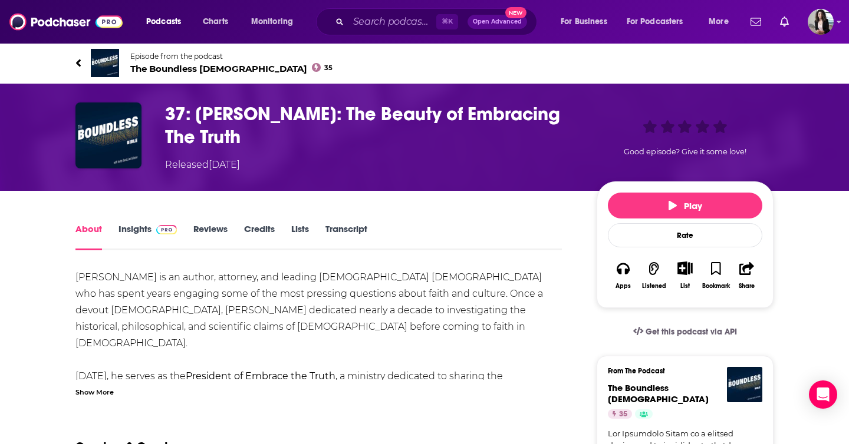
click at [188, 61] on span "Episode from the podcast The Boundless [DEMOGRAPHIC_DATA] 35" at bounding box center [231, 63] width 202 height 22
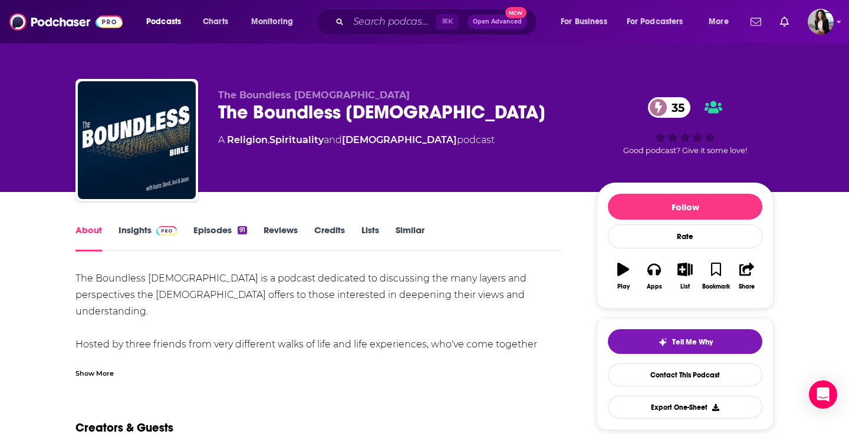
click at [156, 233] on img at bounding box center [166, 230] width 21 height 9
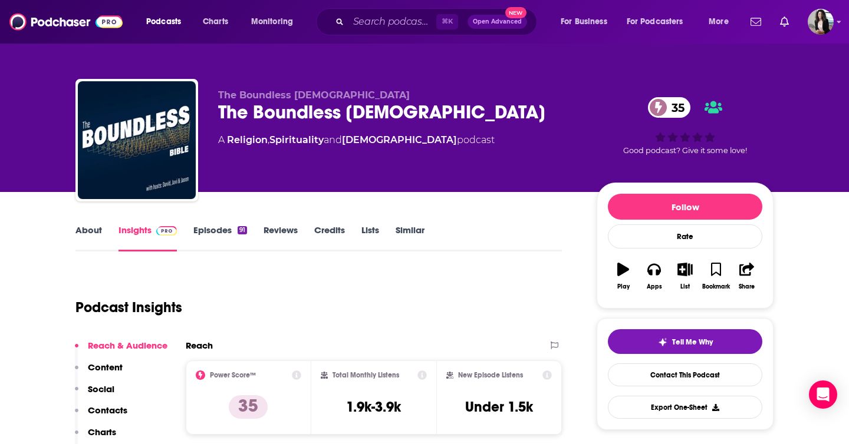
click at [229, 233] on link "Episodes 91" at bounding box center [220, 238] width 54 height 27
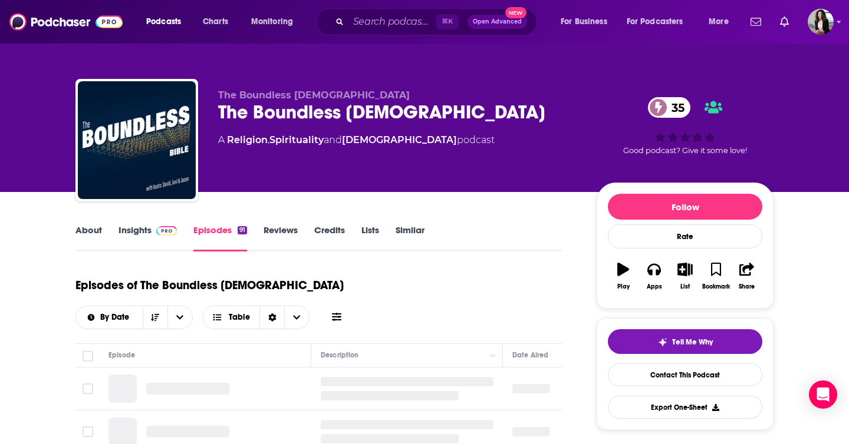
scroll to position [54, 0]
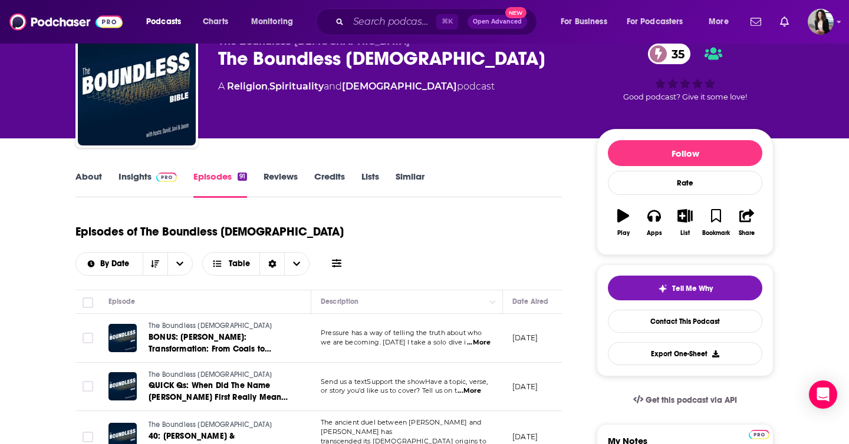
click at [157, 179] on img at bounding box center [166, 177] width 21 height 9
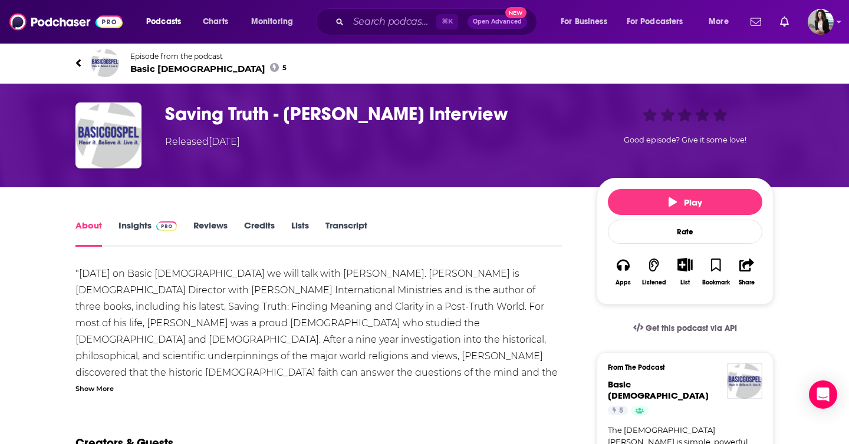
click at [156, 67] on span "Basic Gospel 5" at bounding box center [208, 68] width 156 height 11
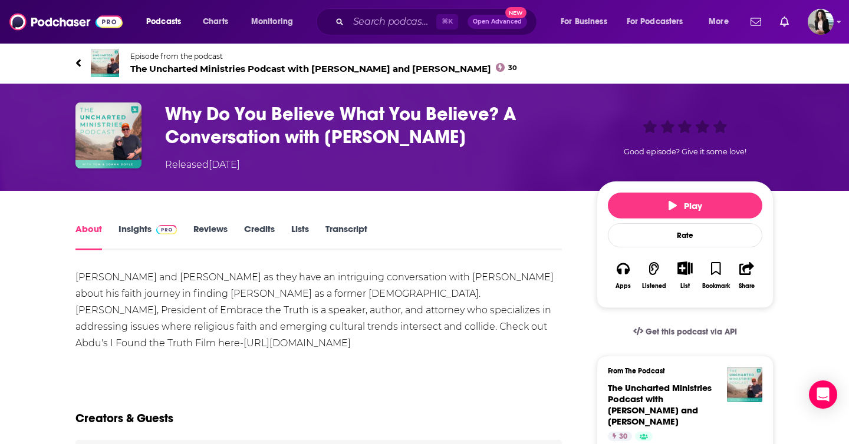
click at [369, 63] on span "The Uncharted Ministries Podcast with [PERSON_NAME] and [PERSON_NAME] 30" at bounding box center [323, 68] width 387 height 11
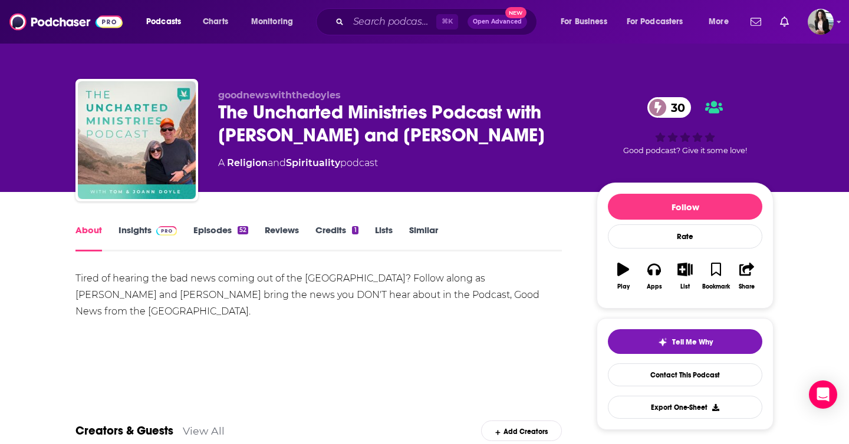
click at [143, 236] on link "Insights" at bounding box center [147, 238] width 58 height 27
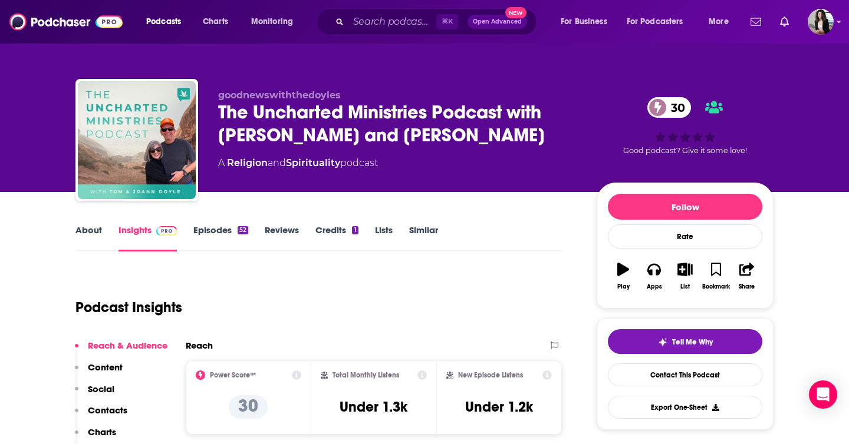
click at [93, 232] on link "About" at bounding box center [88, 238] width 27 height 27
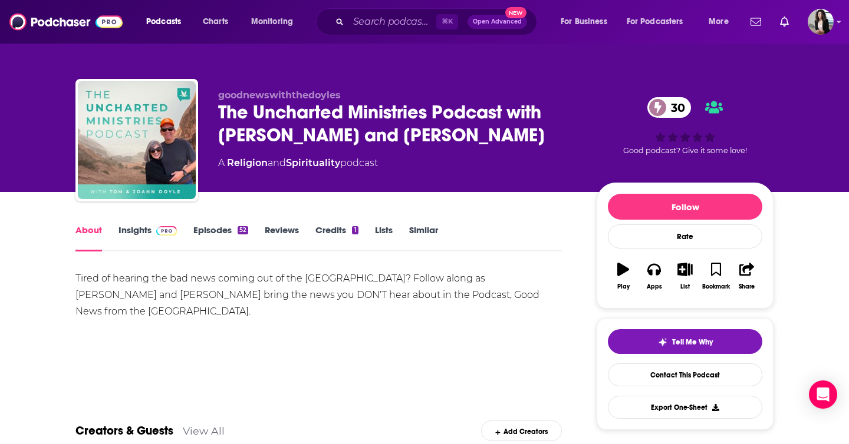
click at [202, 225] on link "Episodes 52" at bounding box center [220, 238] width 55 height 27
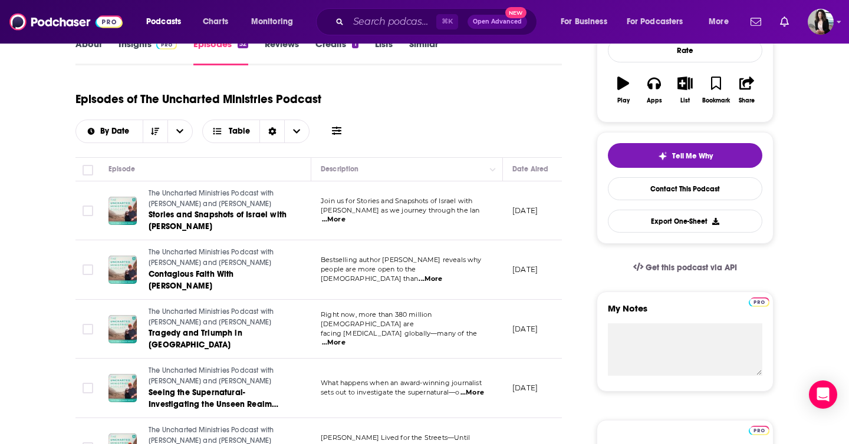
scroll to position [70, 0]
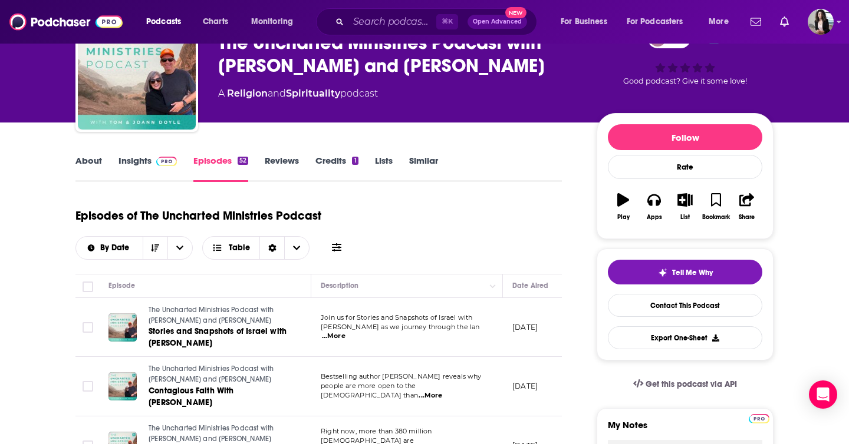
click at [171, 166] on span at bounding box center [166, 160] width 21 height 11
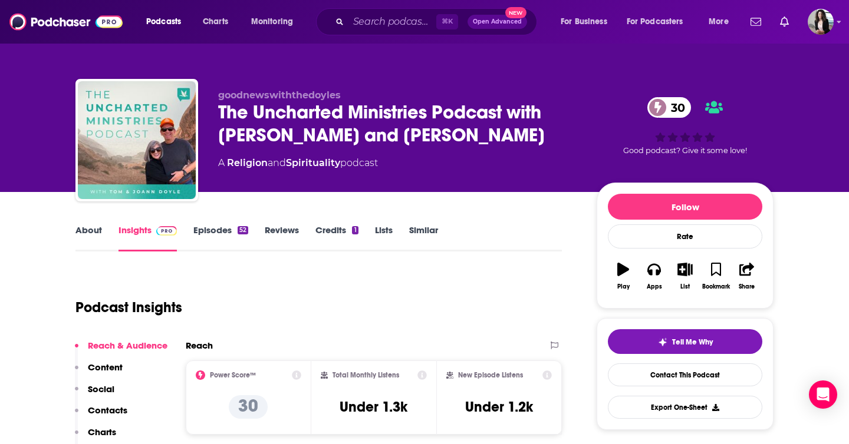
click at [231, 225] on link "Episodes 52" at bounding box center [220, 238] width 55 height 27
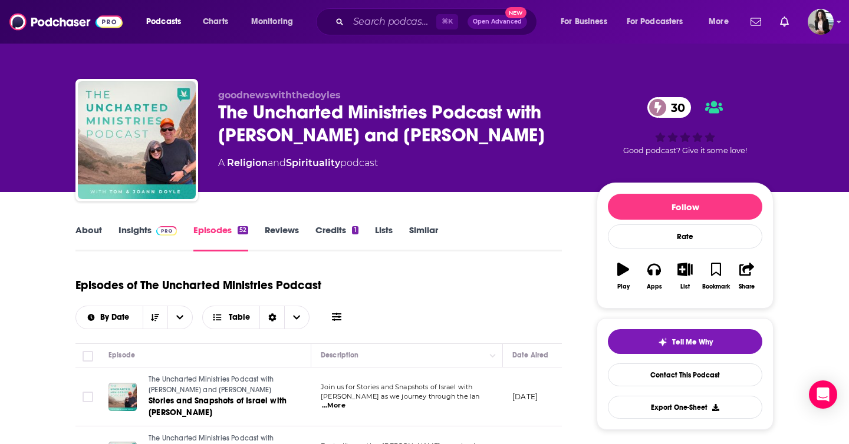
click at [156, 237] on link "Insights" at bounding box center [147, 238] width 58 height 27
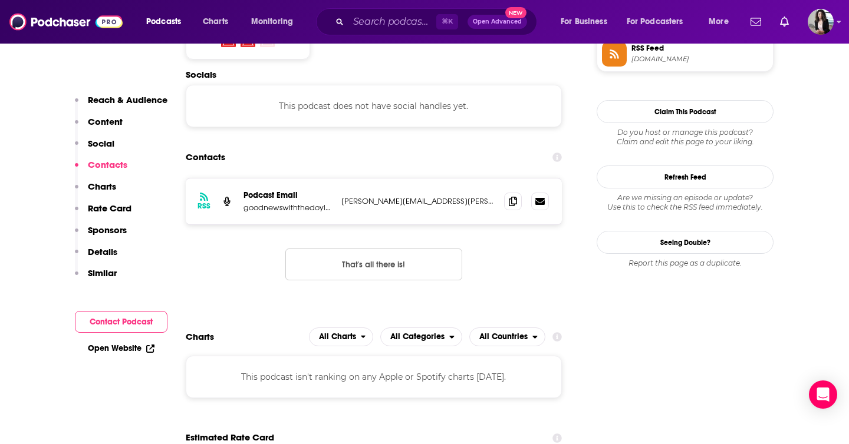
scroll to position [1025, 0]
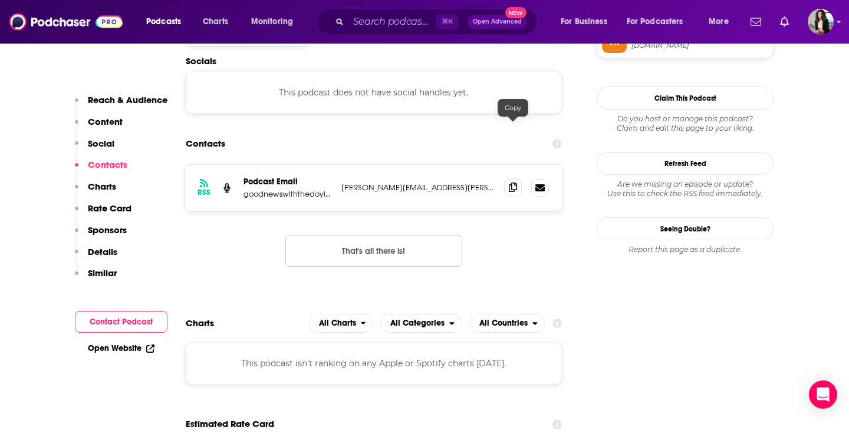
click at [513, 183] on icon at bounding box center [513, 187] width 8 height 9
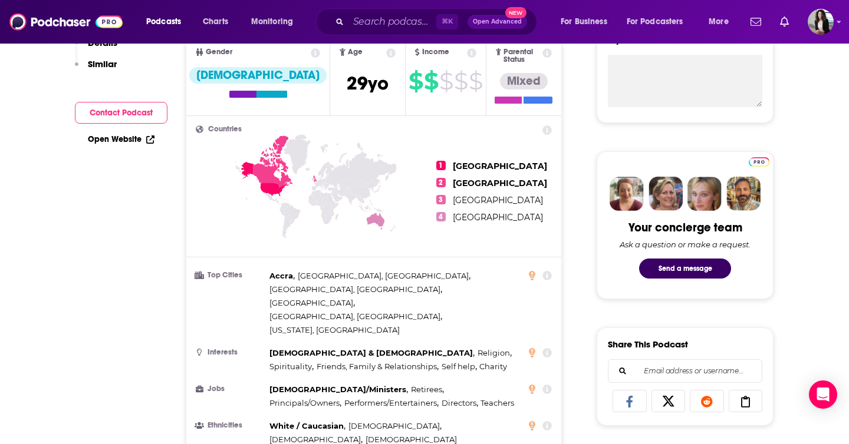
scroll to position [0, 0]
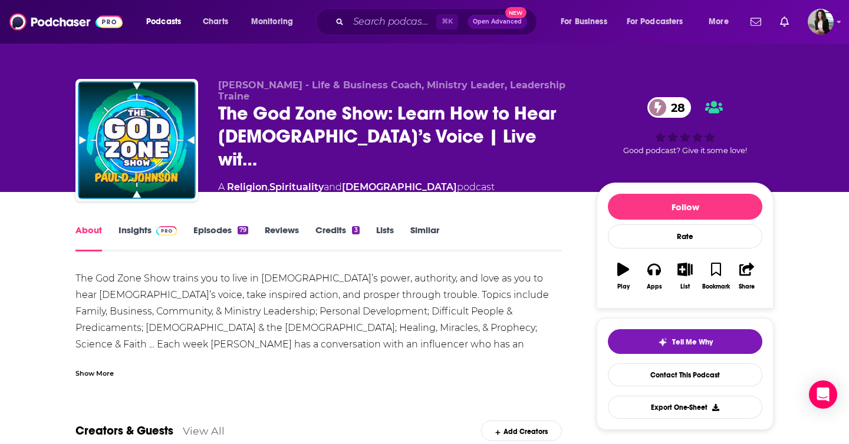
click at [138, 231] on link "Insights" at bounding box center [147, 238] width 58 height 27
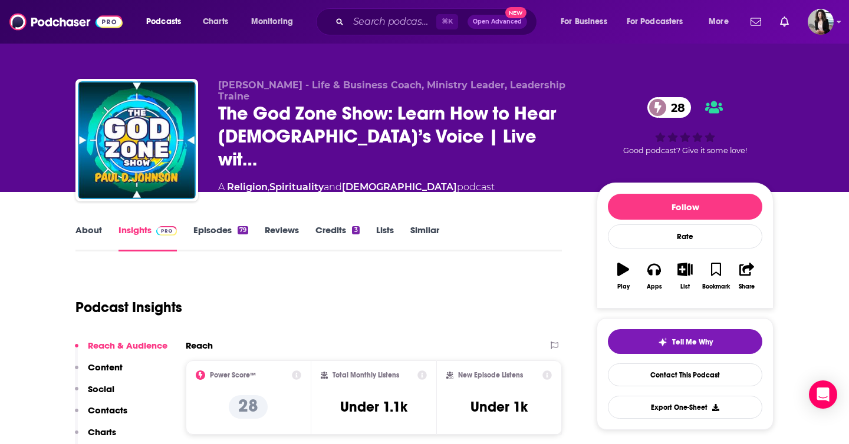
click at [237, 232] on div "79" at bounding box center [242, 230] width 11 height 8
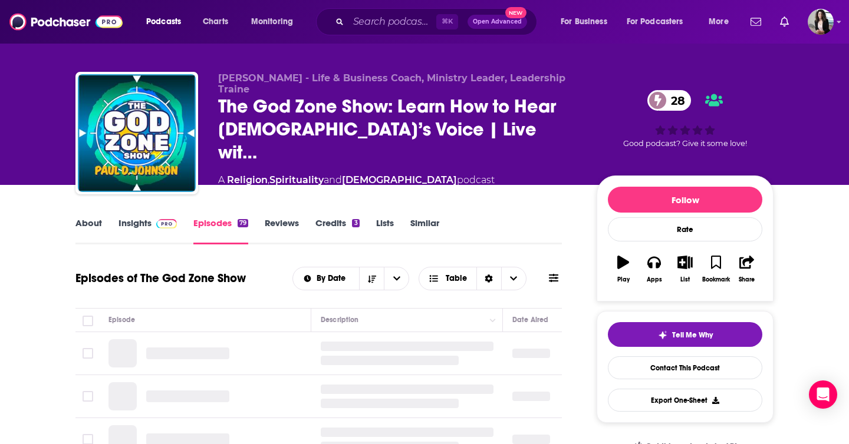
scroll to position [126, 0]
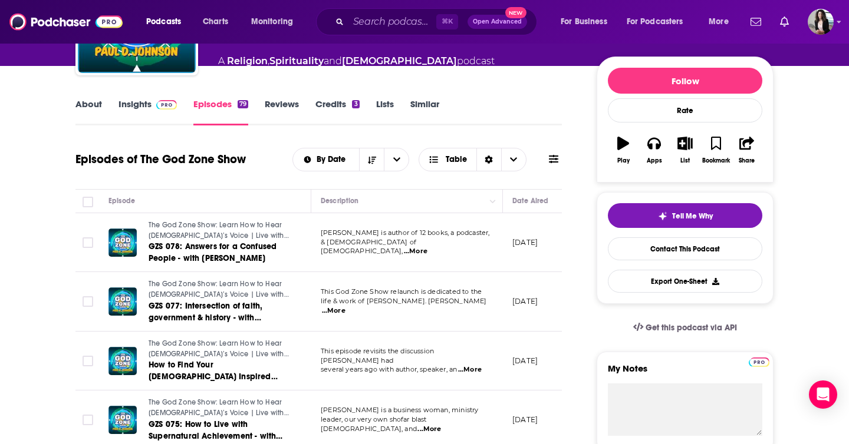
click at [156, 108] on img at bounding box center [166, 104] width 21 height 9
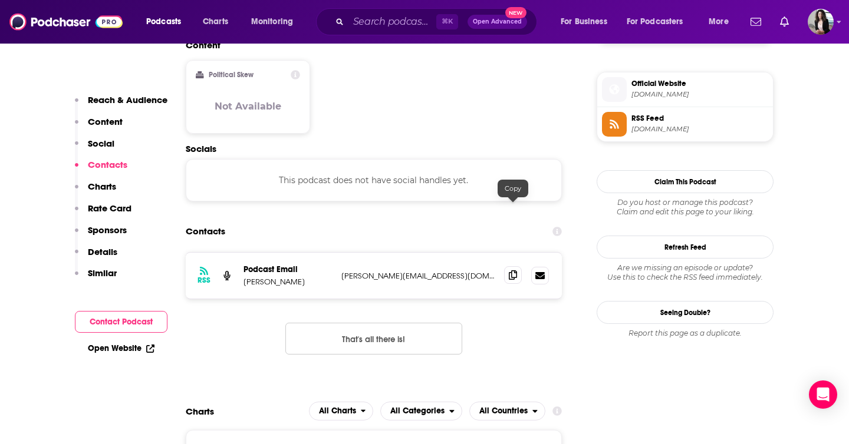
click at [515, 266] on span at bounding box center [513, 275] width 18 height 18
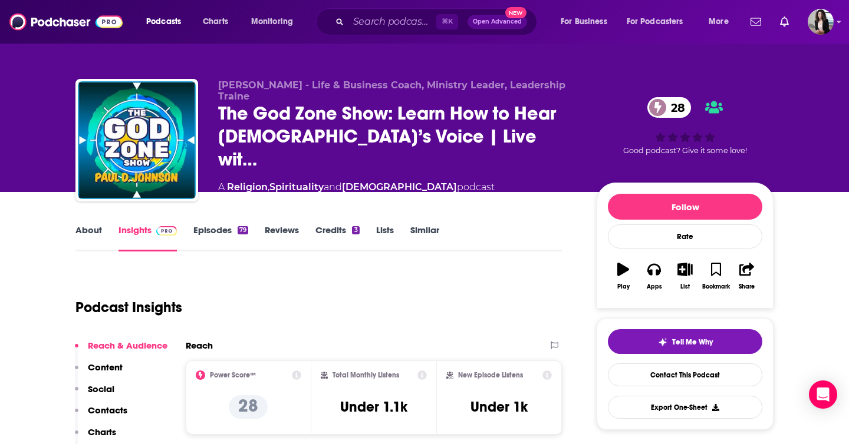
click at [222, 234] on link "Episodes 79" at bounding box center [220, 238] width 55 height 27
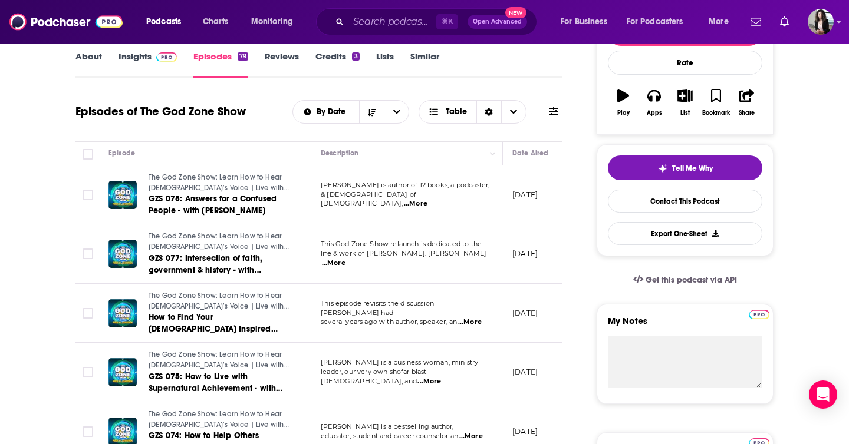
scroll to position [173, 0]
